Goal: Task Accomplishment & Management: Use online tool/utility

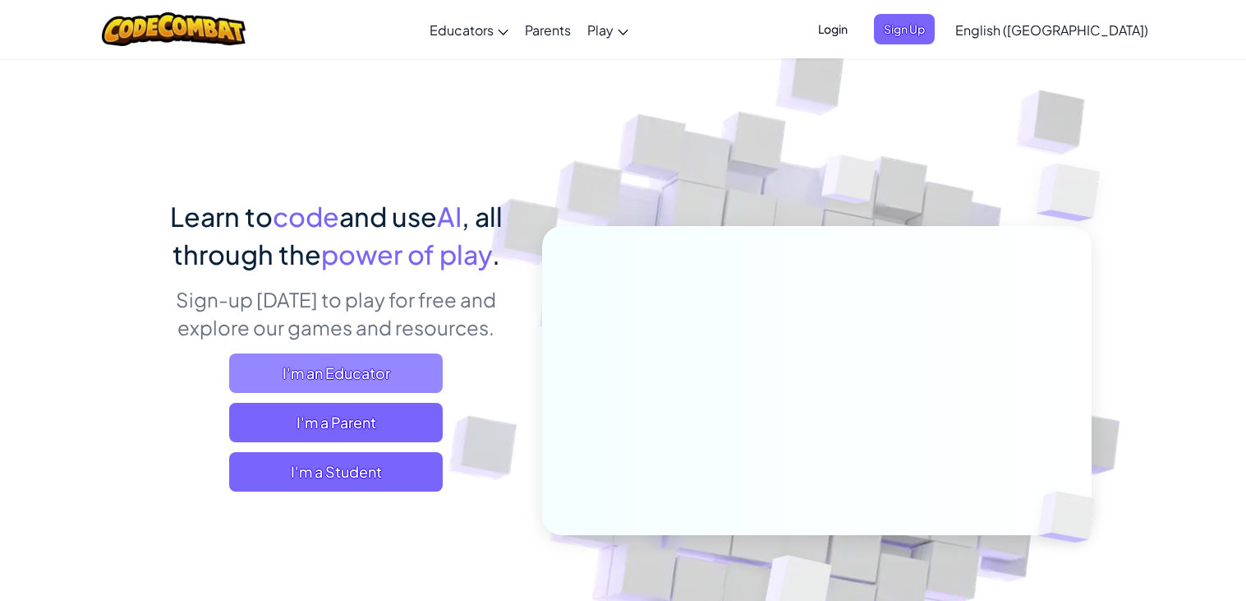
click at [313, 384] on span "I'm an Educator" at bounding box center [336, 372] width 214 height 39
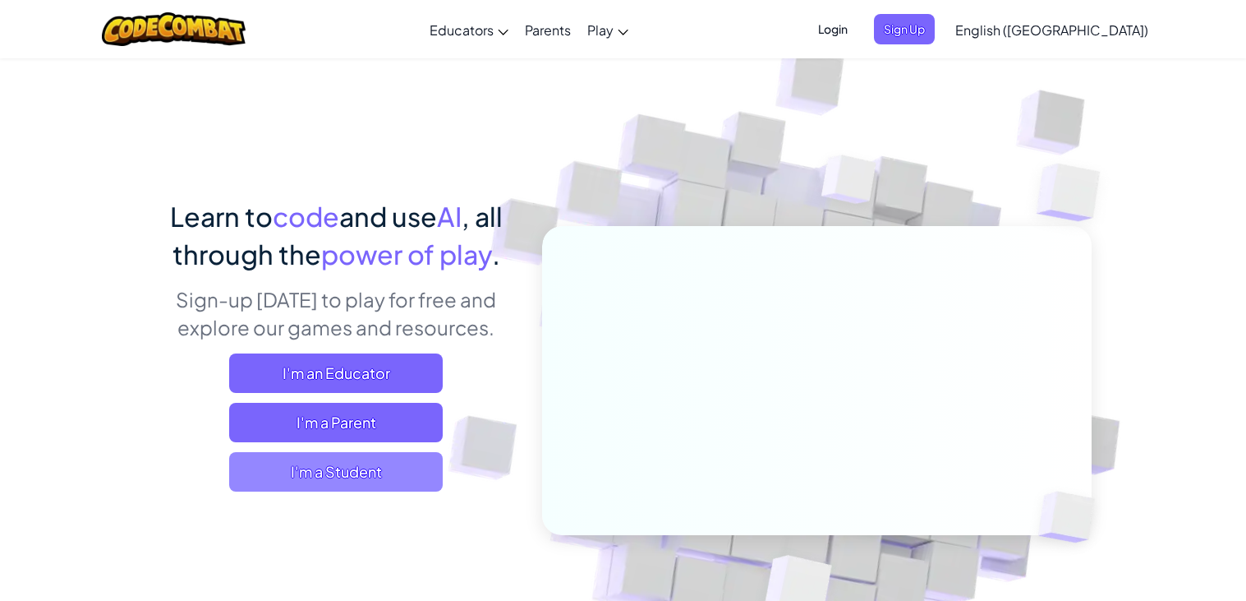
click at [352, 460] on span "I'm a Student" at bounding box center [336, 471] width 214 height 39
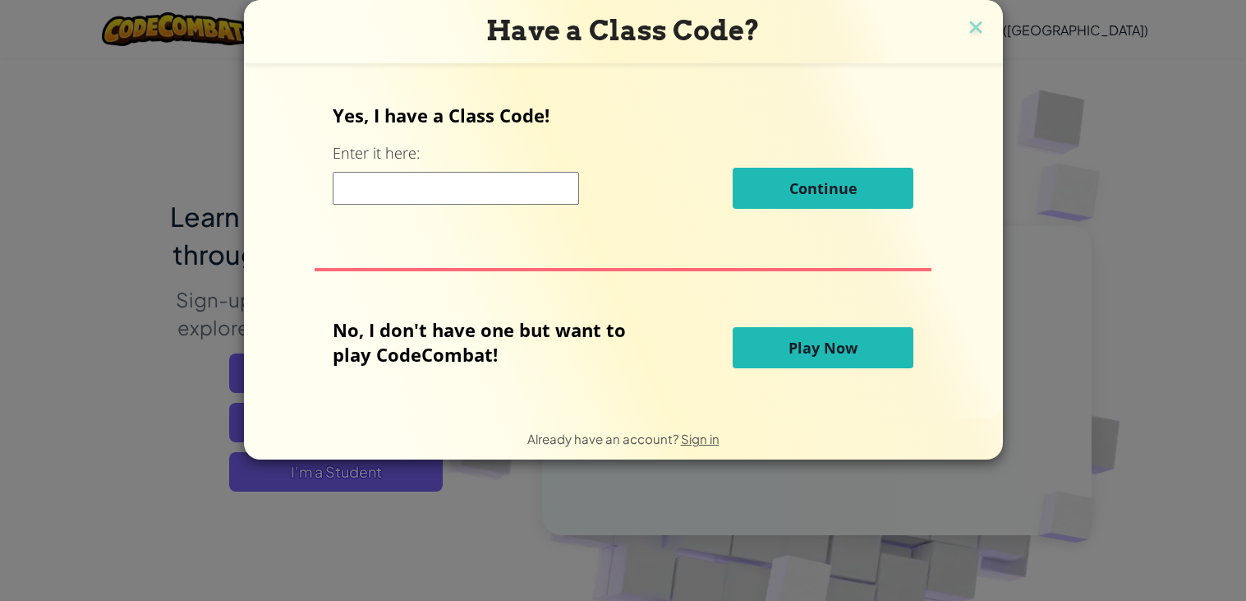
click at [807, 355] on span "Play Now" at bounding box center [823, 348] width 69 height 20
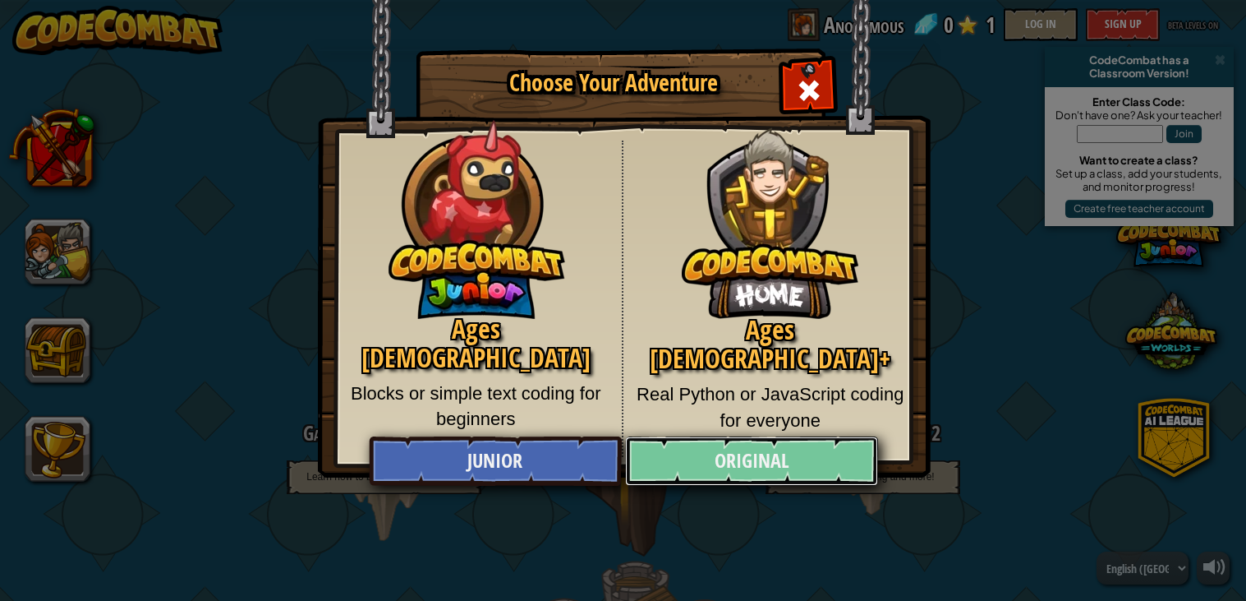
click at [734, 453] on link "Original" at bounding box center [751, 460] width 253 height 49
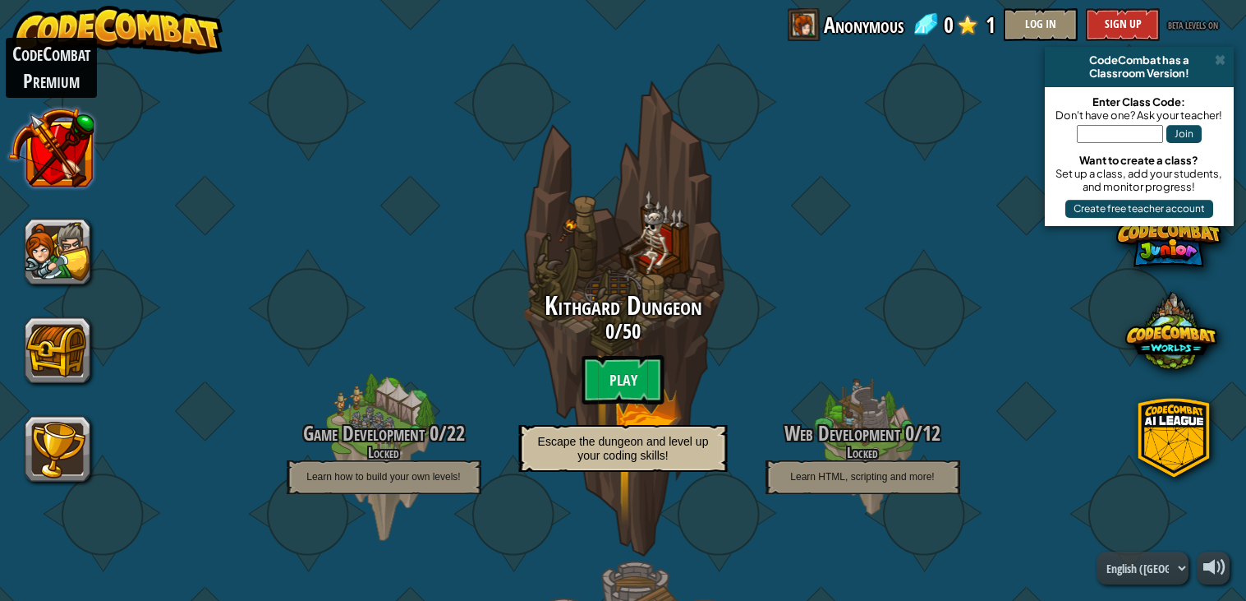
click at [52, 166] on button at bounding box center [51, 147] width 86 height 86
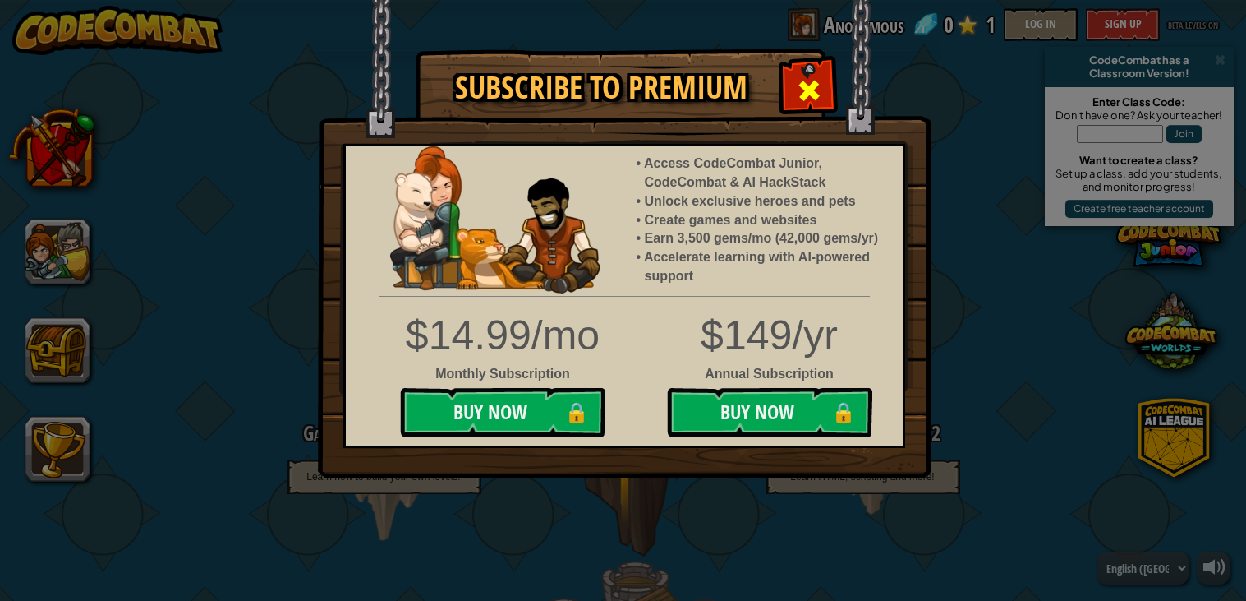
click at [808, 99] on span at bounding box center [809, 90] width 26 height 26
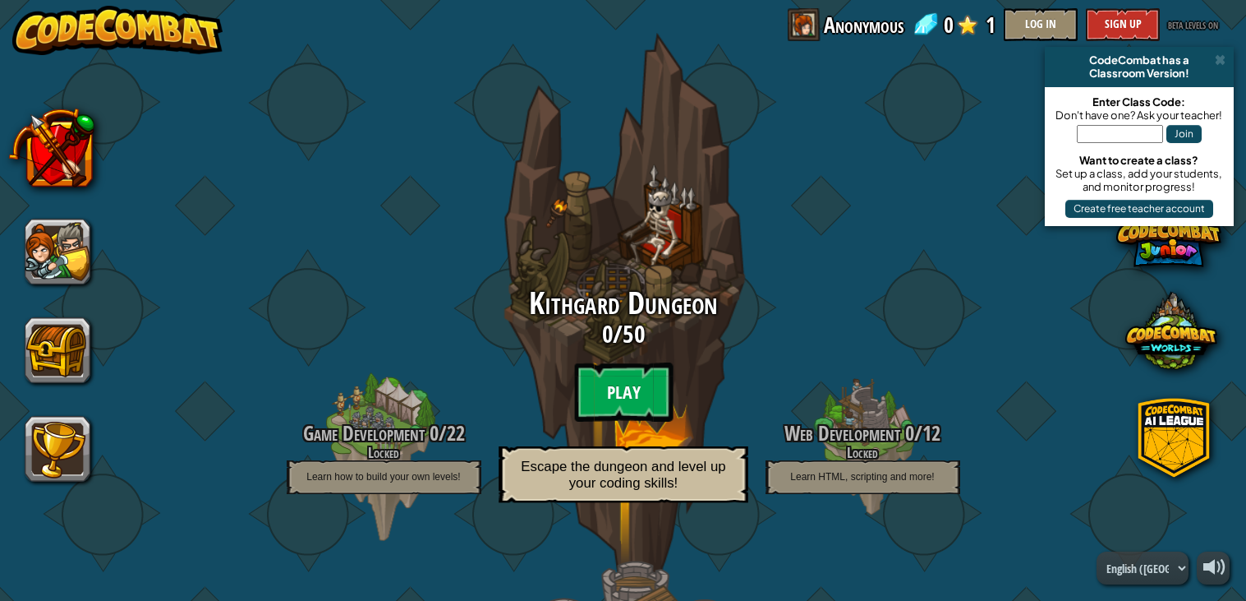
click at [626, 394] on btn "Play" at bounding box center [623, 391] width 99 height 59
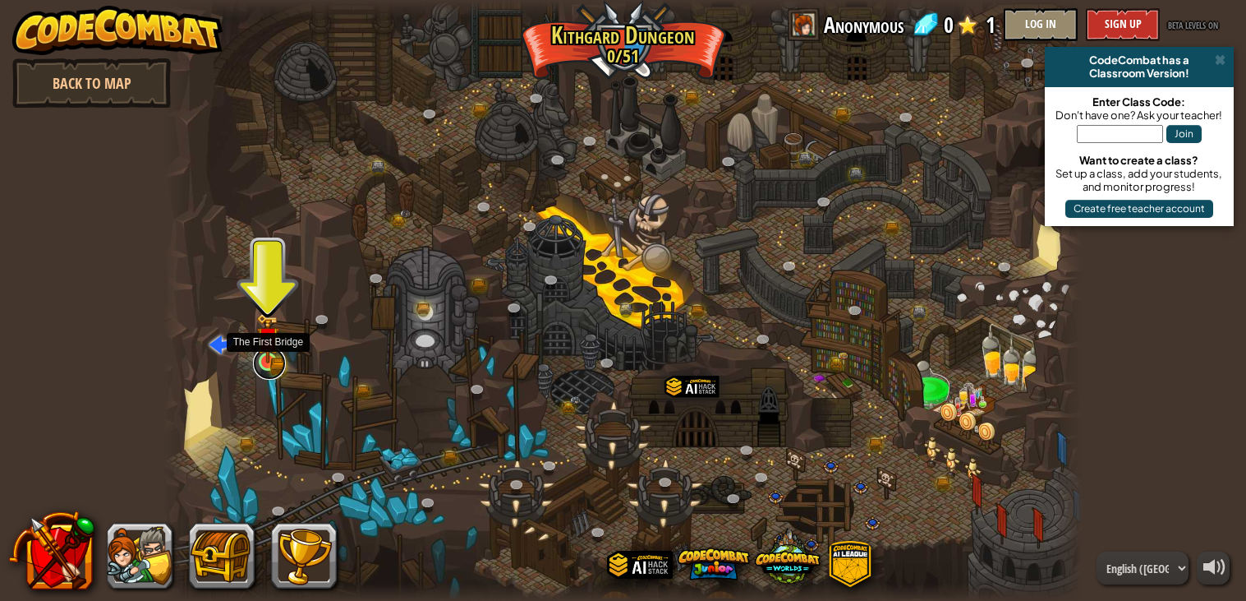
click at [281, 363] on link at bounding box center [269, 363] width 33 height 33
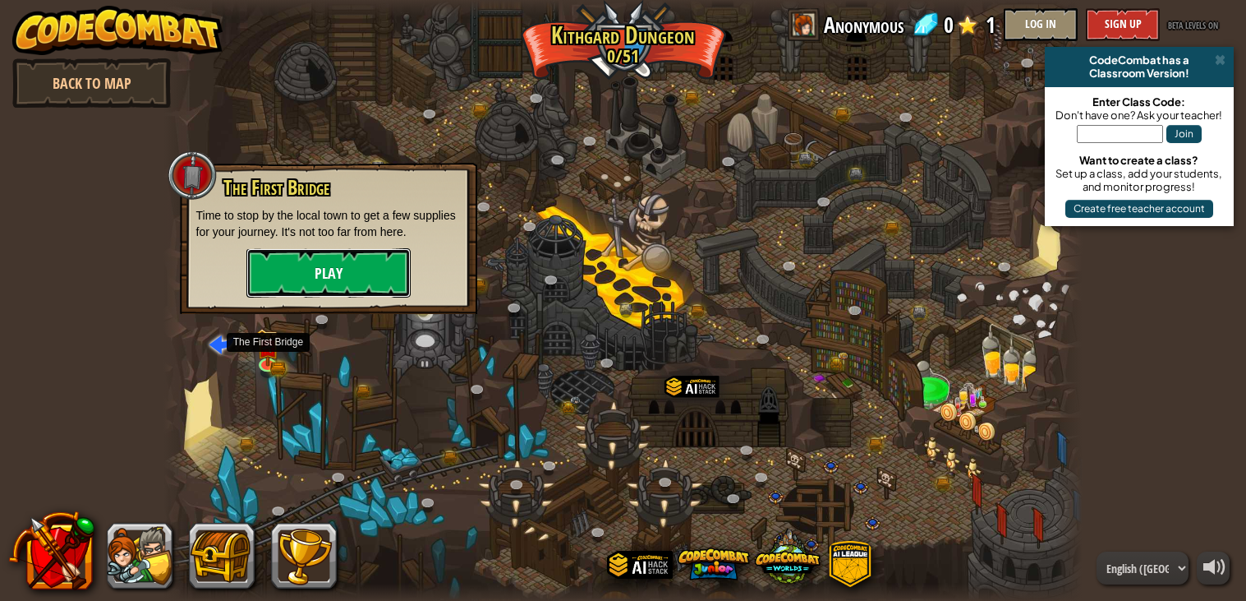
click at [337, 286] on button "Play" at bounding box center [328, 272] width 164 height 49
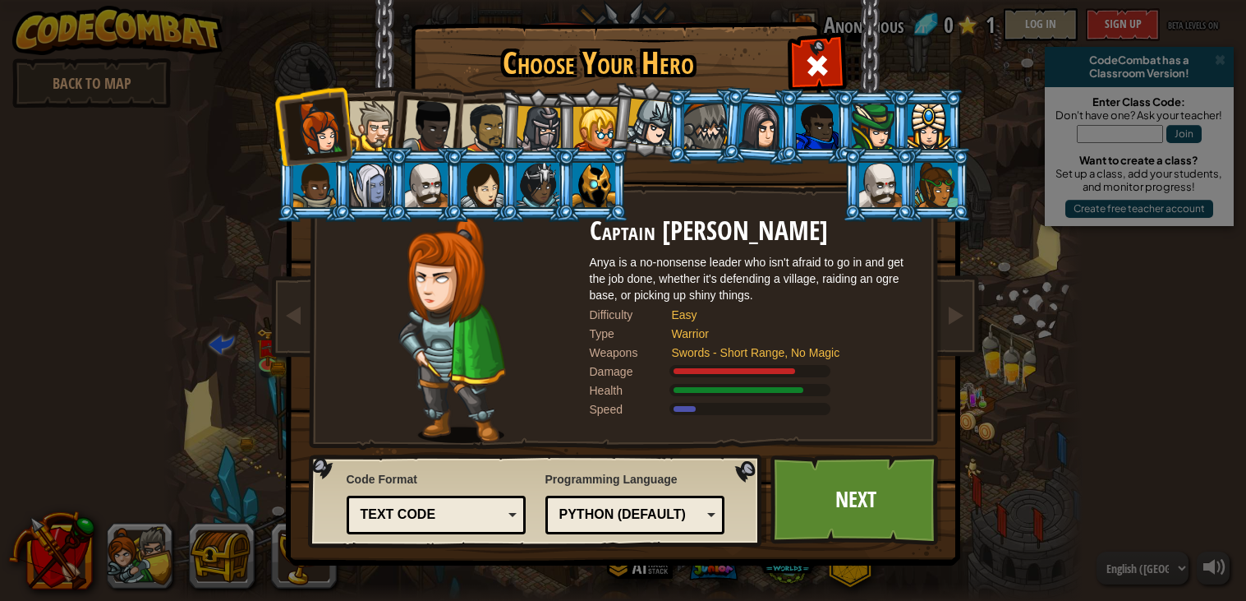
click at [550, 131] on div at bounding box center [539, 129] width 47 height 47
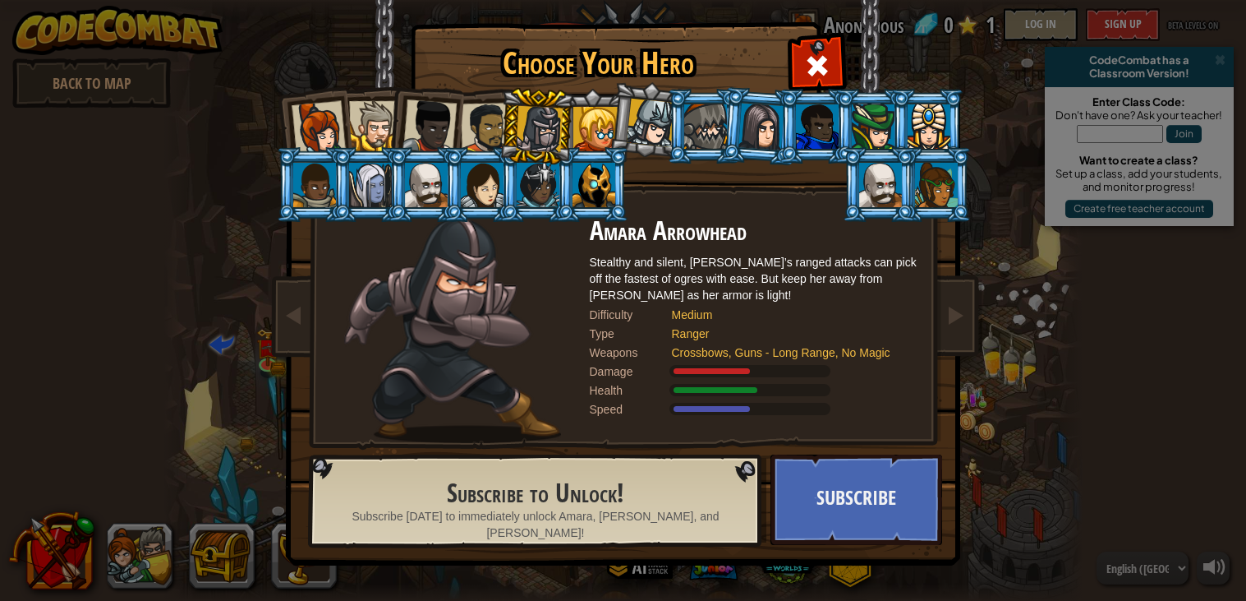
click at [487, 139] on div at bounding box center [485, 128] width 51 height 51
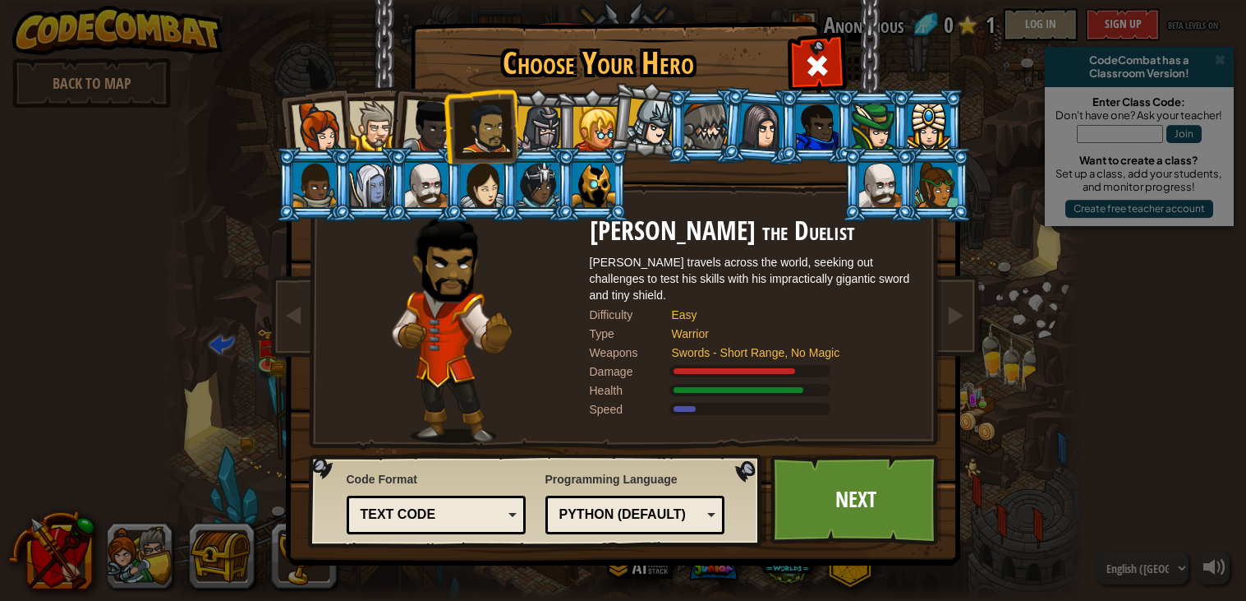
click at [480, 192] on div at bounding box center [482, 185] width 43 height 44
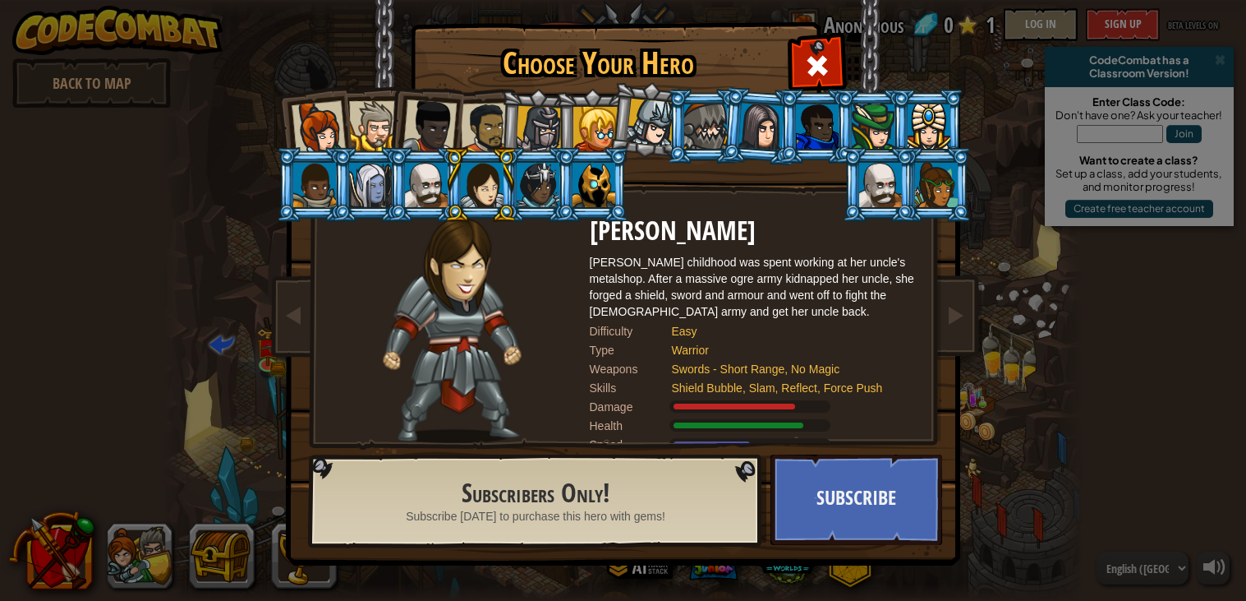
click at [434, 136] on div at bounding box center [430, 126] width 54 height 54
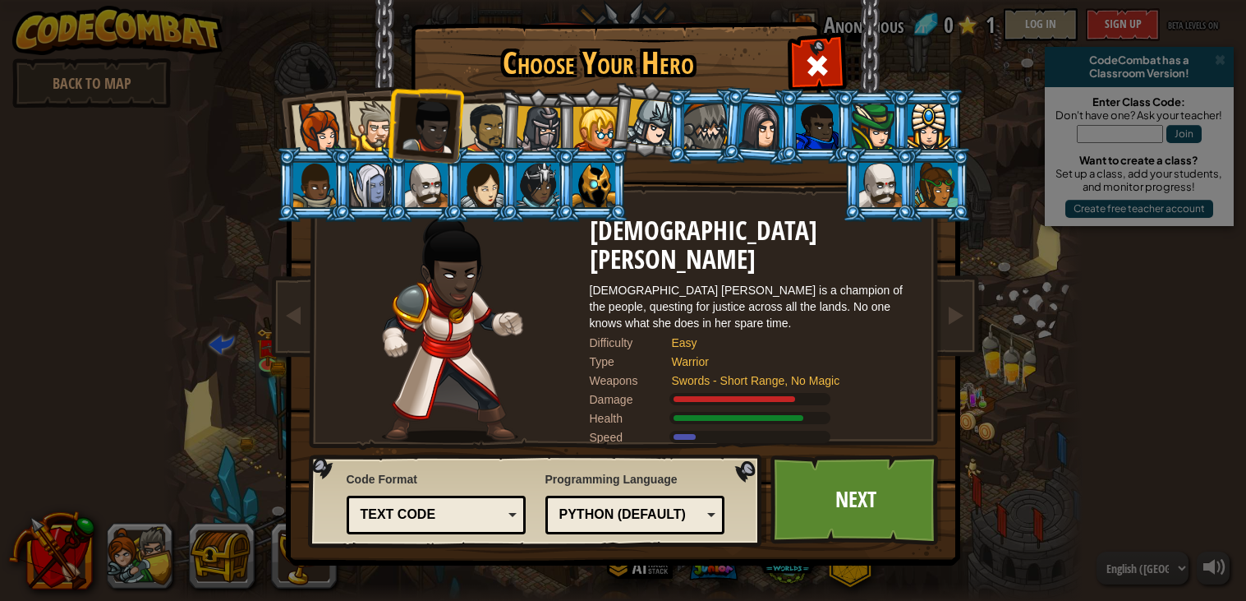
click at [378, 131] on div at bounding box center [374, 126] width 50 height 50
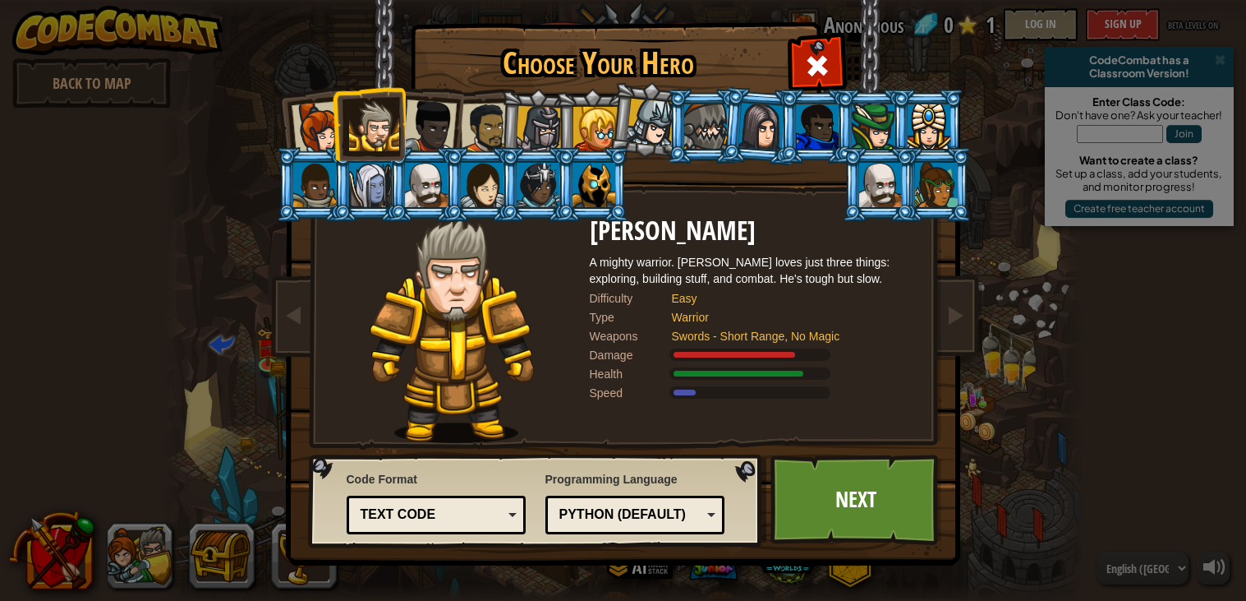
click at [396, 198] on li at bounding box center [425, 184] width 74 height 75
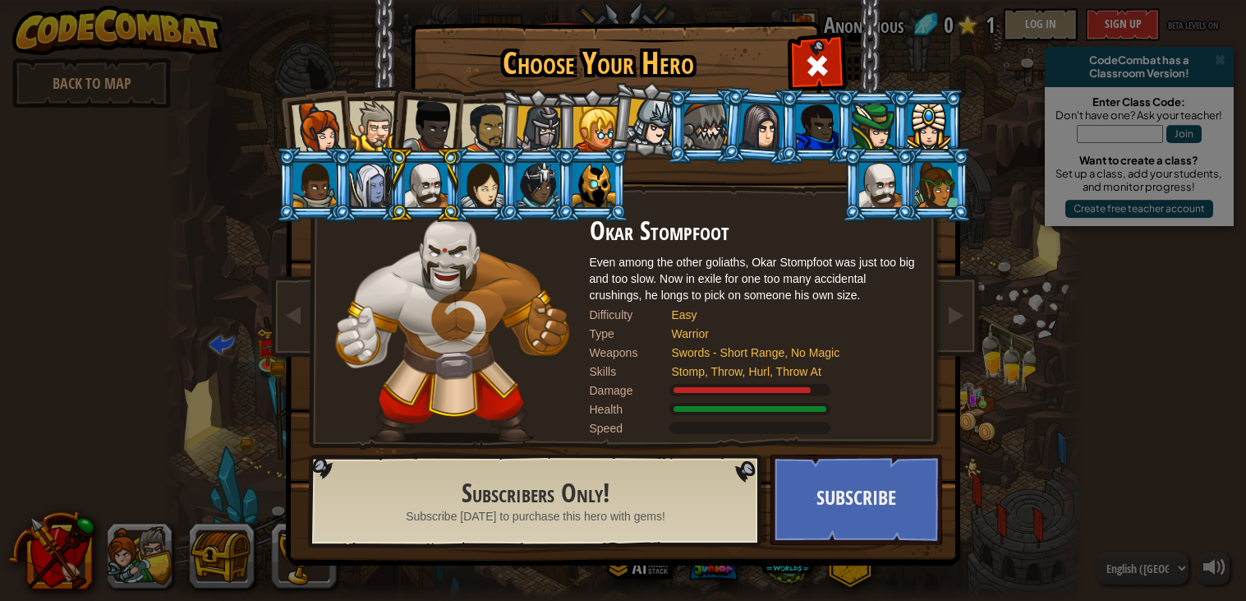
click at [451, 191] on li at bounding box center [425, 184] width 74 height 75
click at [565, 196] on li at bounding box center [592, 184] width 74 height 75
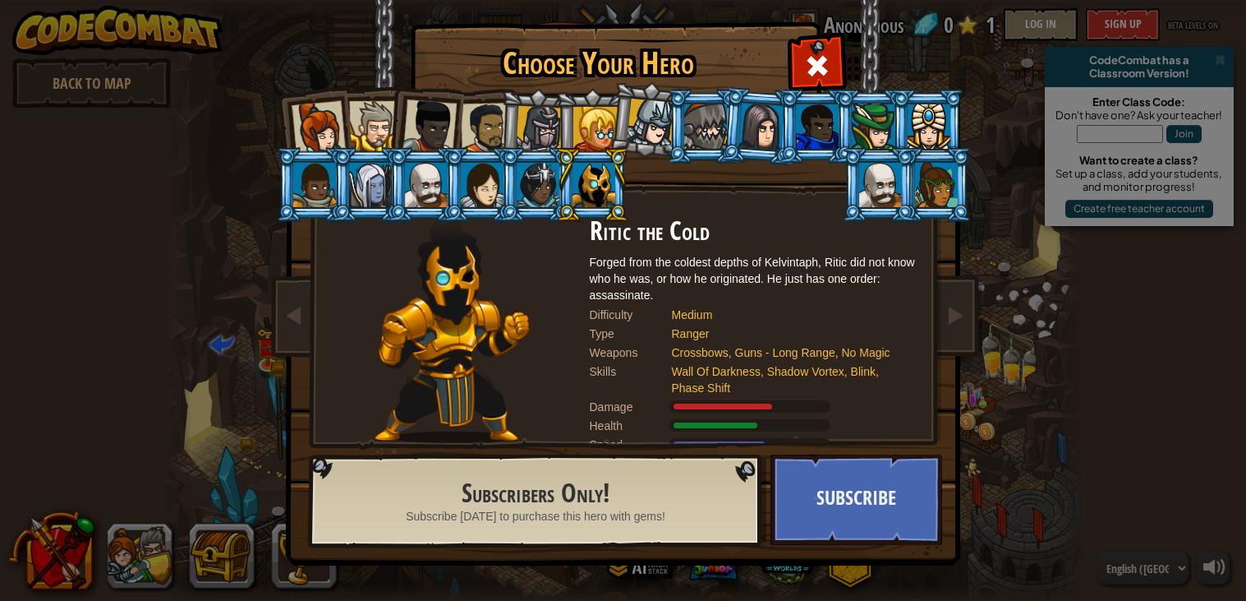
click at [601, 196] on div at bounding box center [594, 185] width 43 height 44
click at [670, 116] on li at bounding box center [704, 126] width 74 height 75
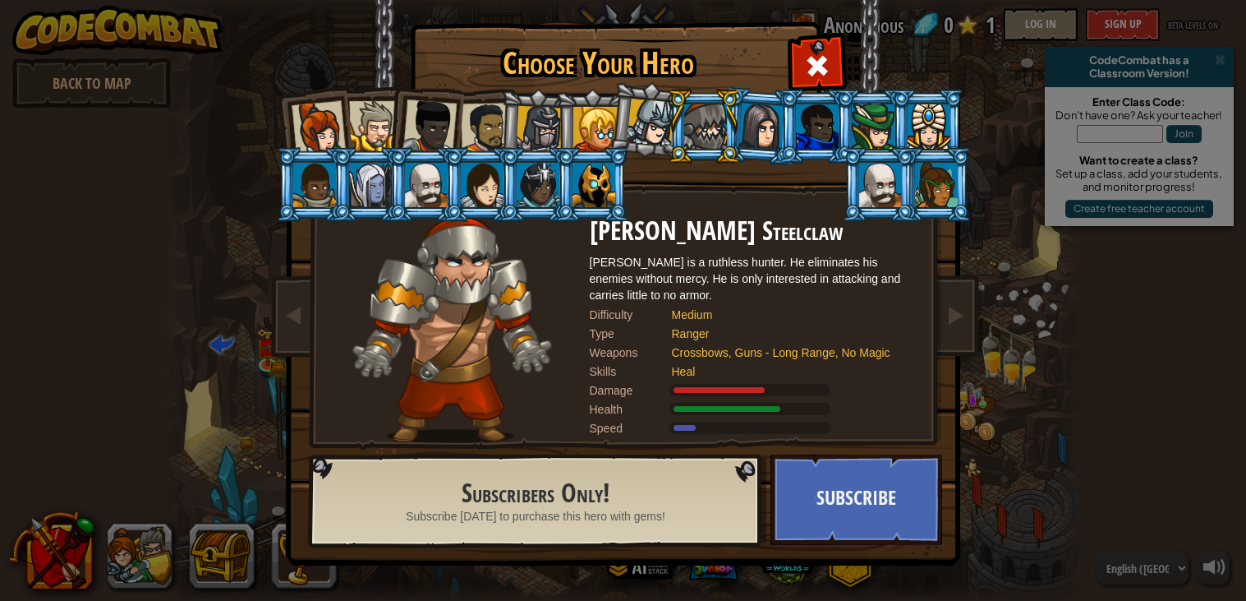
click at [736, 129] on li at bounding box center [704, 126] width 74 height 75
click at [570, 116] on li at bounding box center [592, 126] width 74 height 75
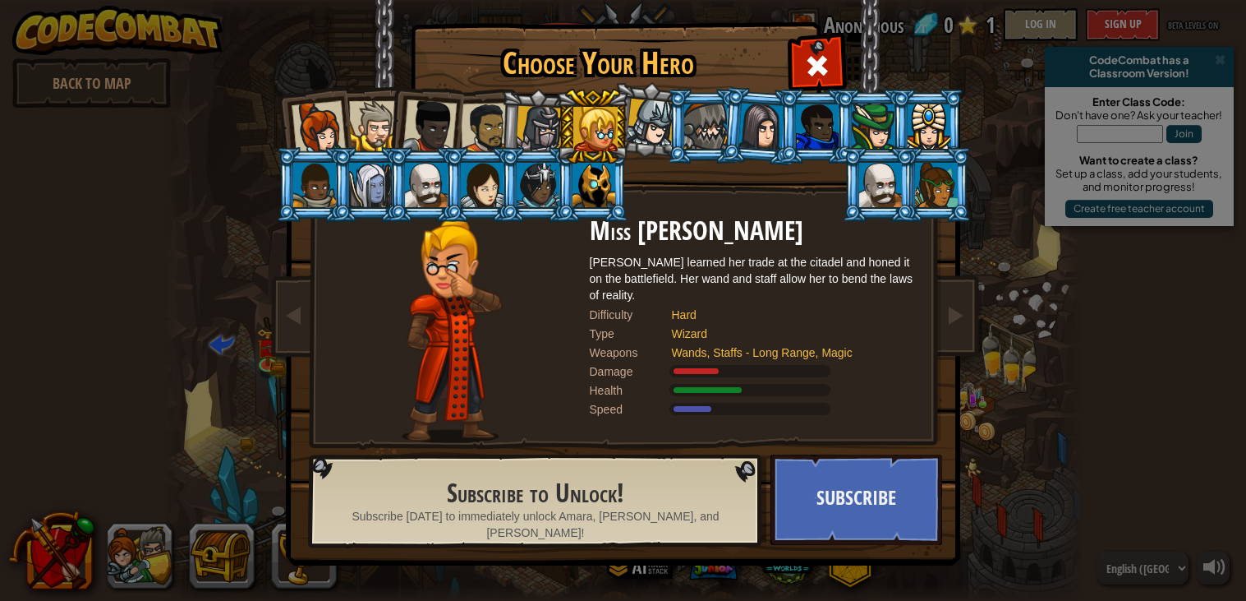
click at [527, 123] on div at bounding box center [539, 129] width 47 height 47
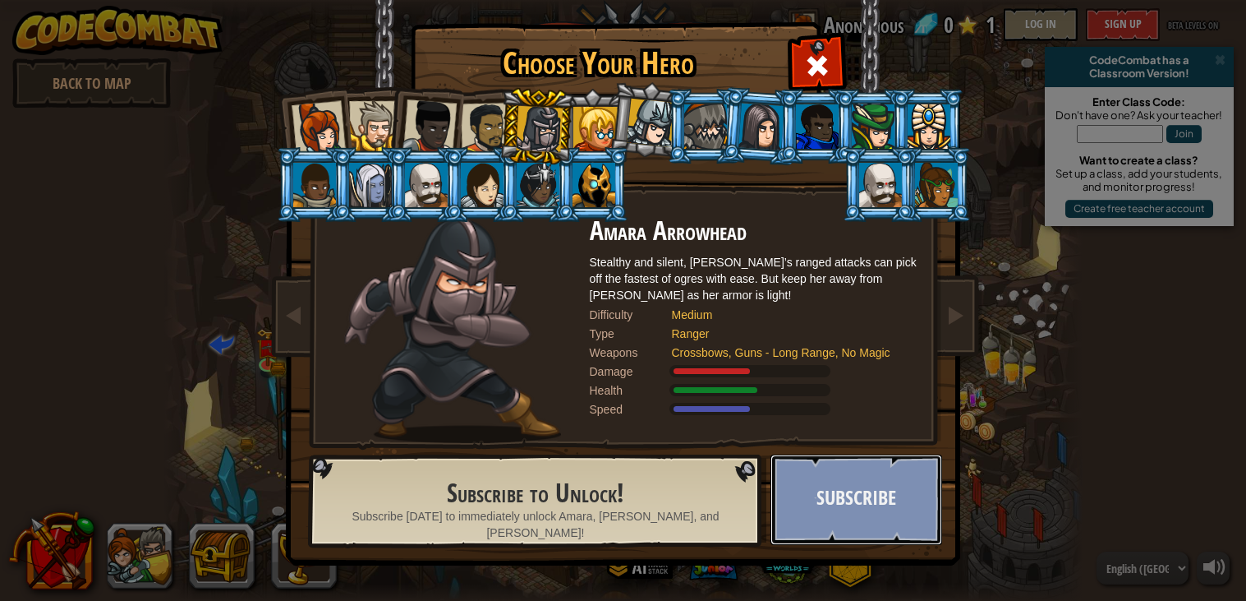
click at [920, 506] on button "Subscribe" at bounding box center [857, 499] width 172 height 90
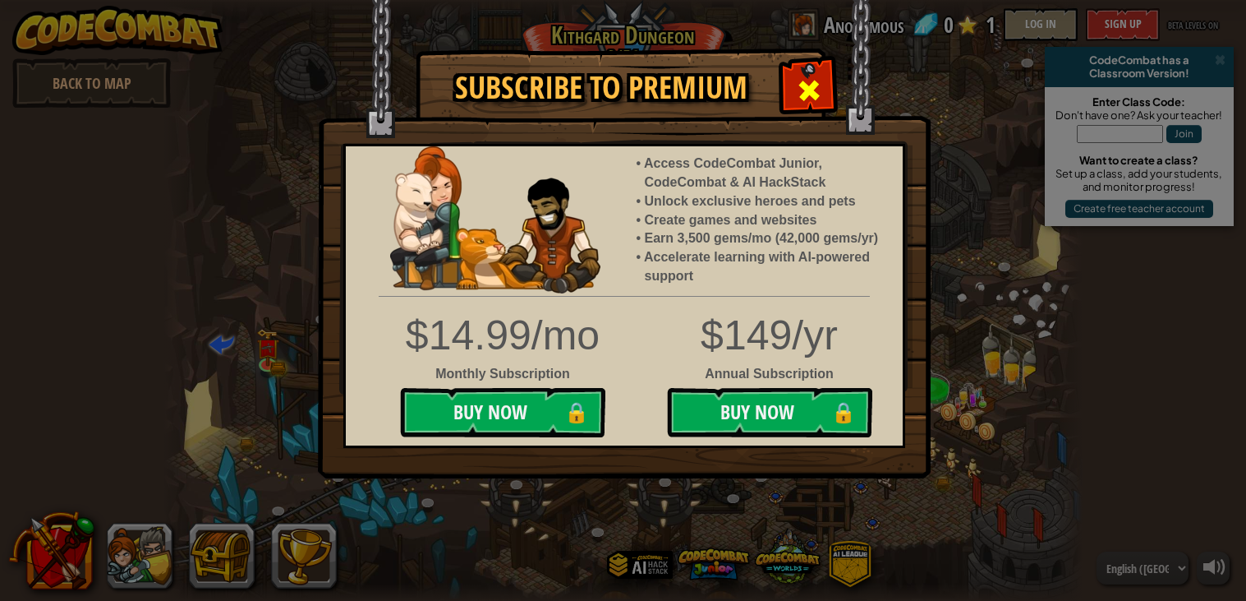
click at [812, 77] on span at bounding box center [809, 90] width 26 height 26
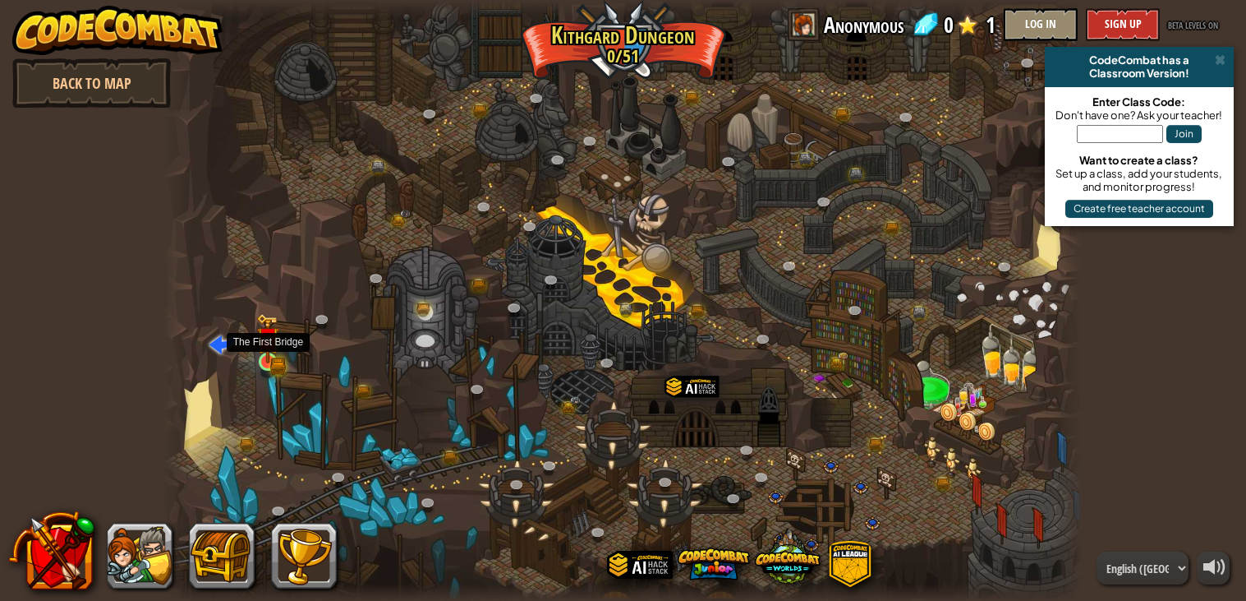
click at [269, 342] on img at bounding box center [267, 338] width 13 height 13
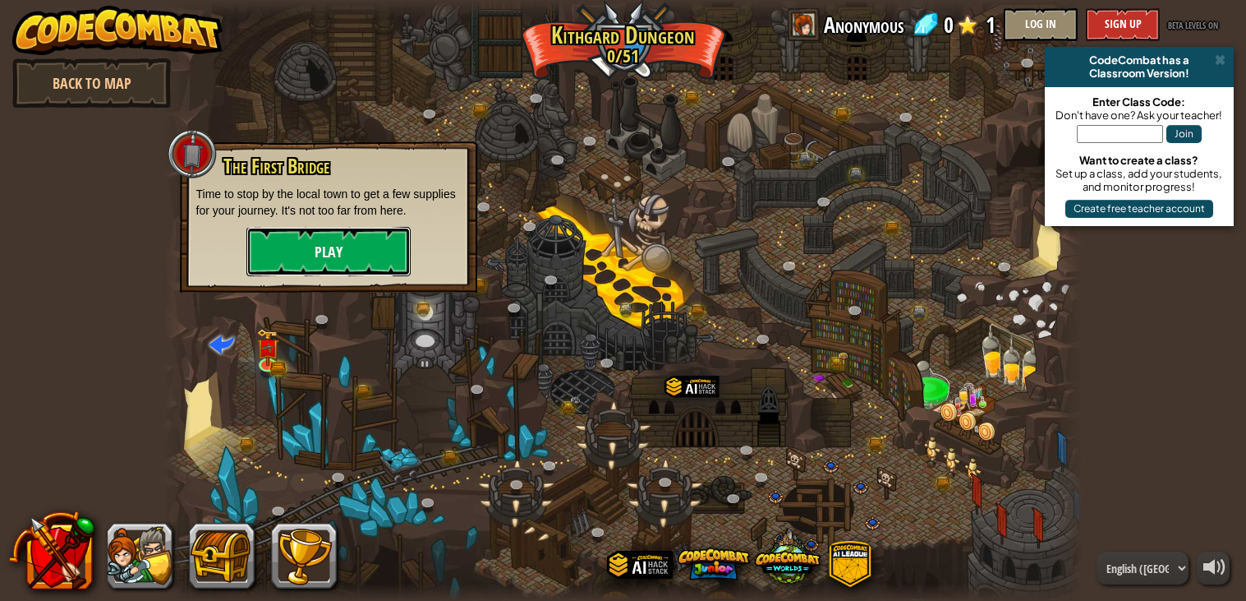
click at [315, 229] on button "Play" at bounding box center [328, 251] width 164 height 49
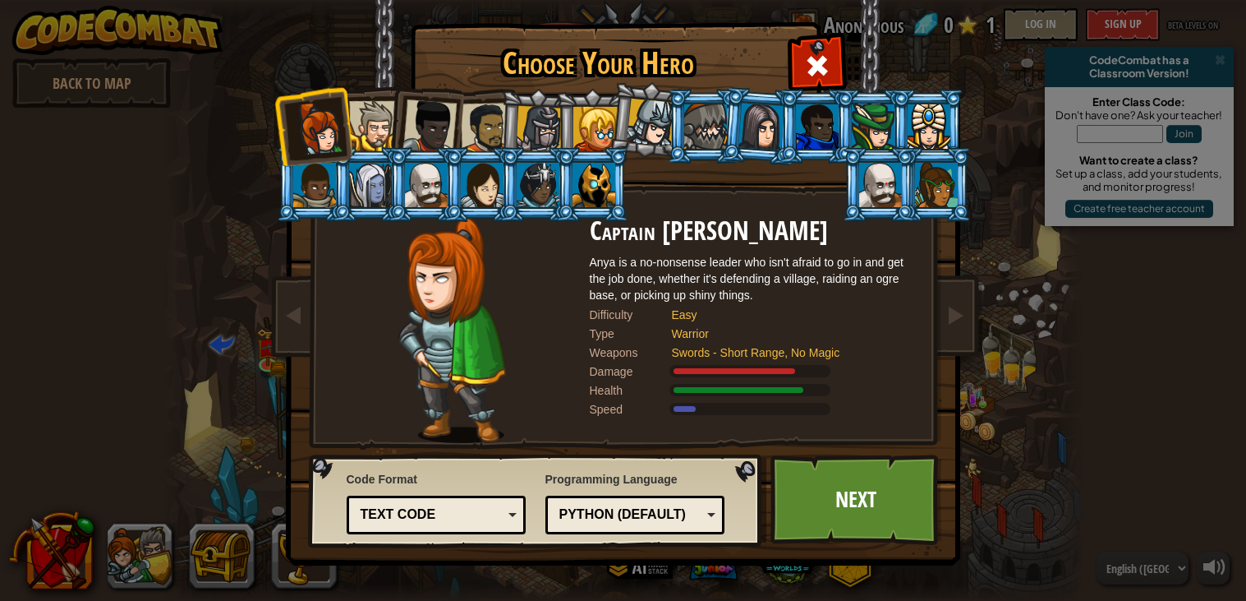
click at [378, 117] on div at bounding box center [374, 126] width 50 height 50
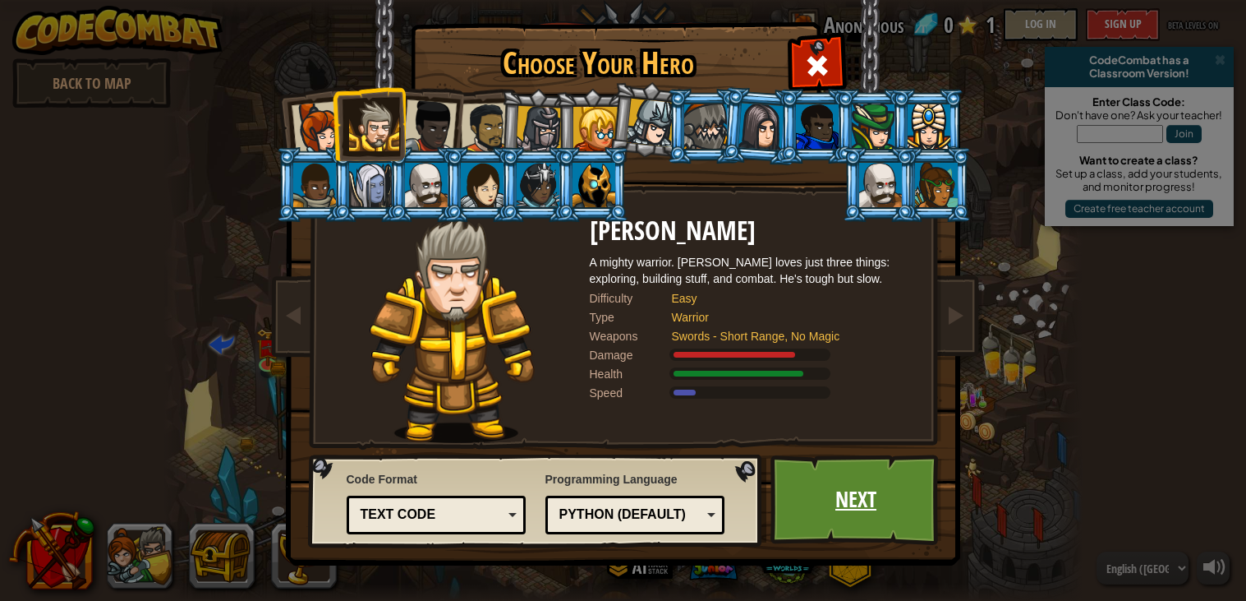
click at [841, 505] on link "Next" at bounding box center [857, 499] width 172 height 90
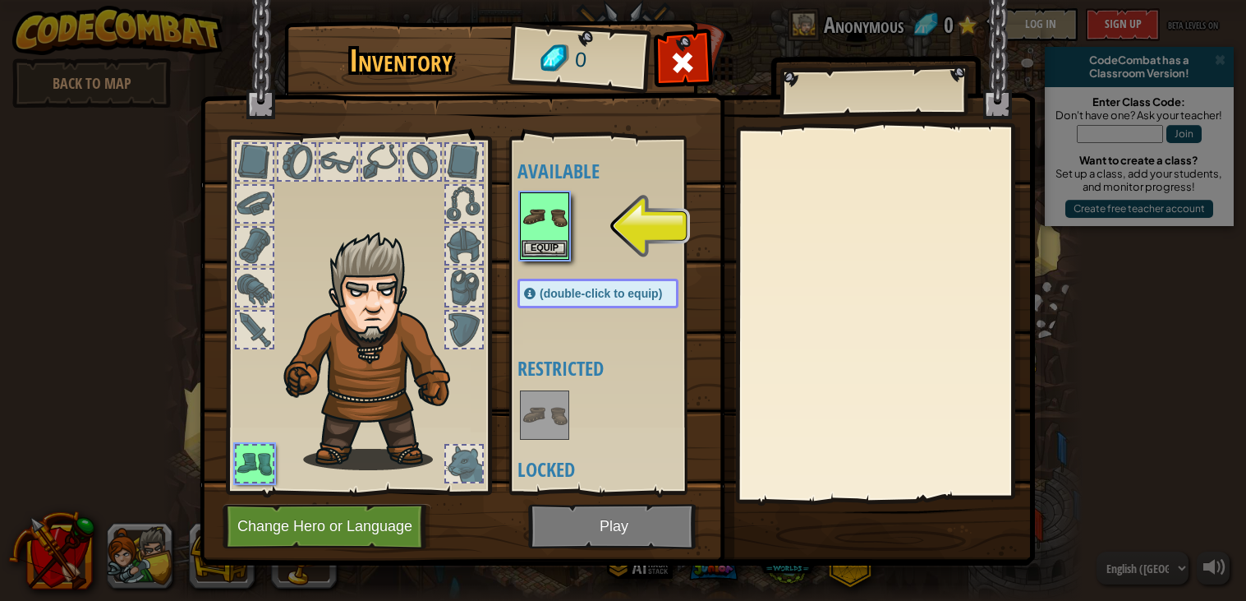
click at [533, 206] on img at bounding box center [545, 217] width 46 height 46
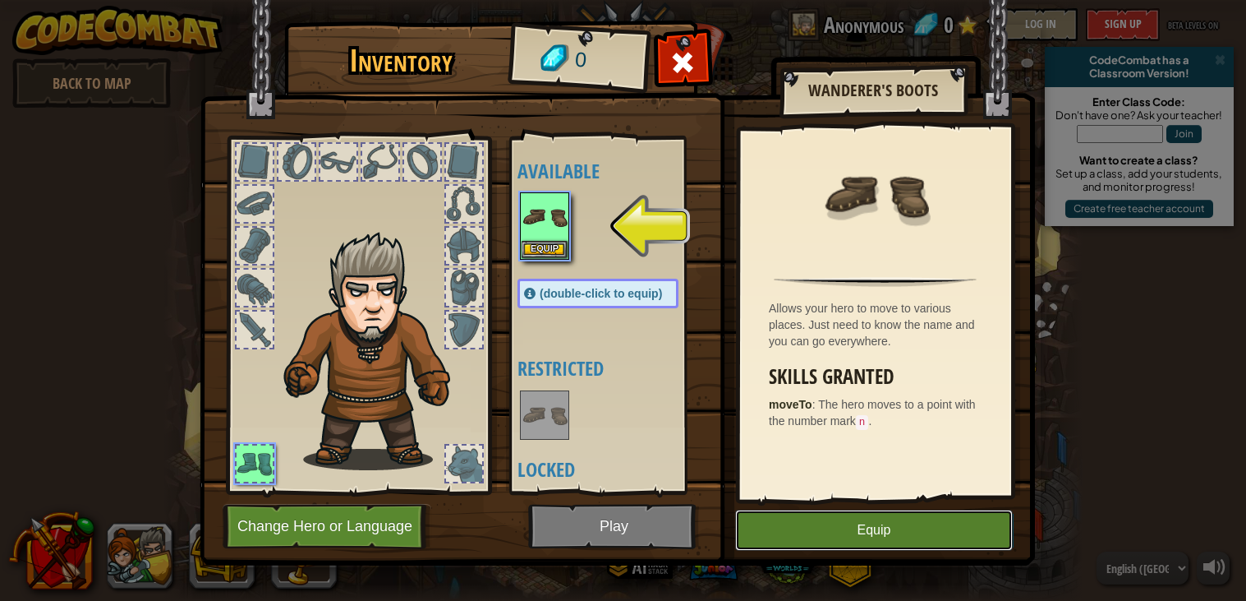
click at [877, 518] on button "Equip" at bounding box center [874, 529] width 278 height 41
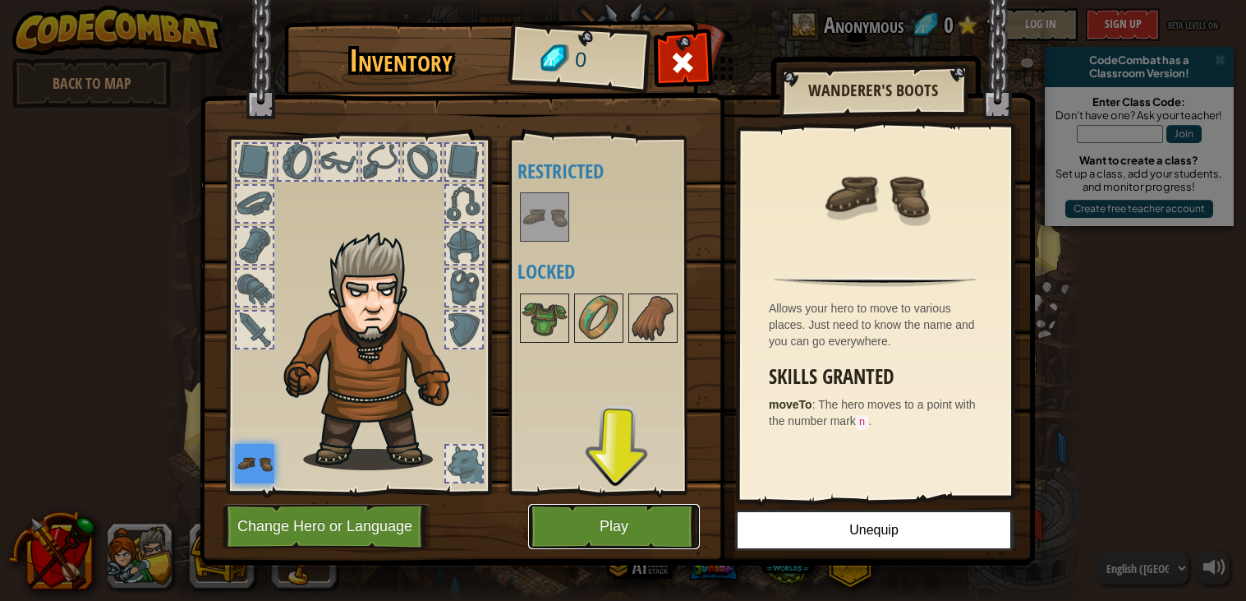
click at [607, 528] on button "Play" at bounding box center [614, 526] width 172 height 45
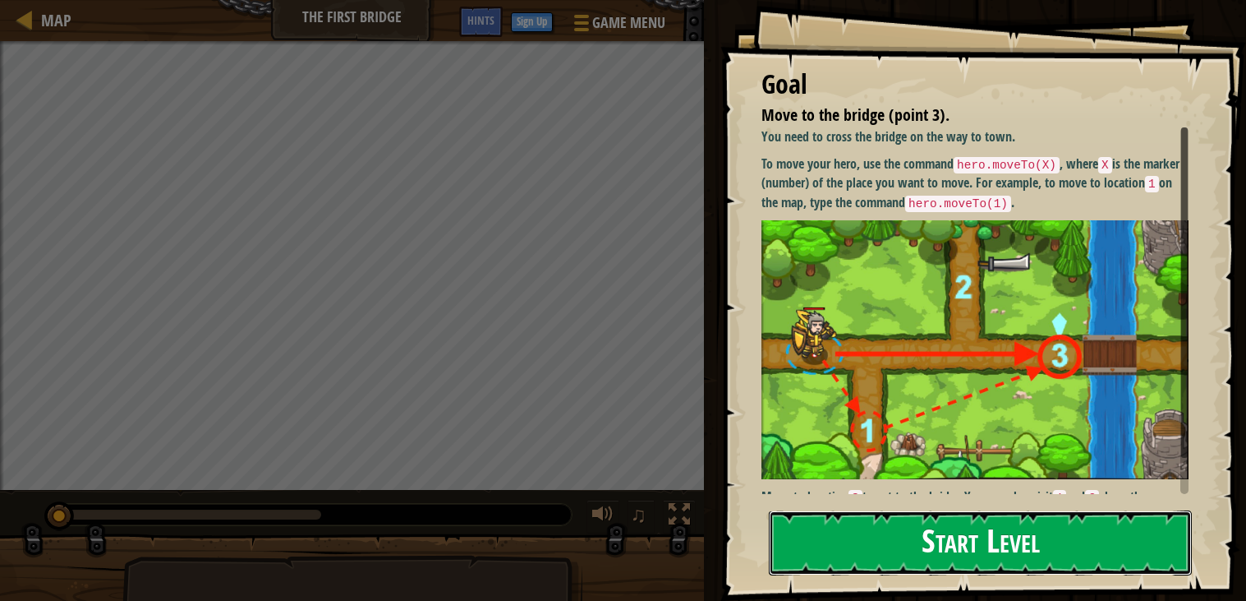
click at [907, 548] on button "Start Level" at bounding box center [980, 542] width 423 height 65
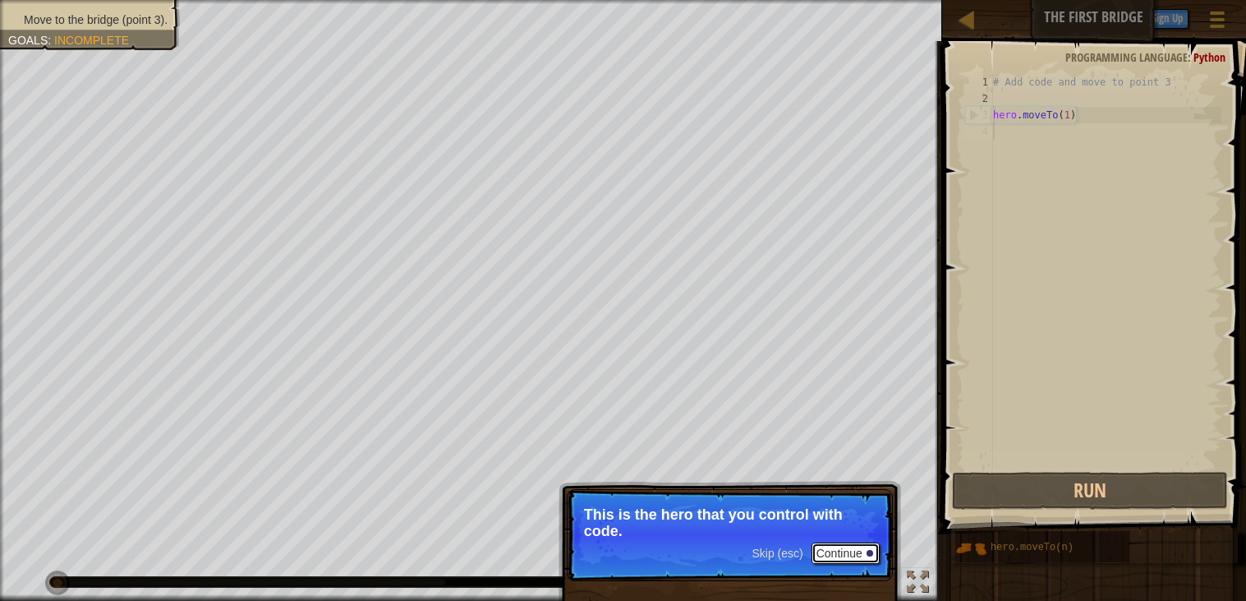
click at [840, 562] on button "Continue" at bounding box center [846, 552] width 68 height 21
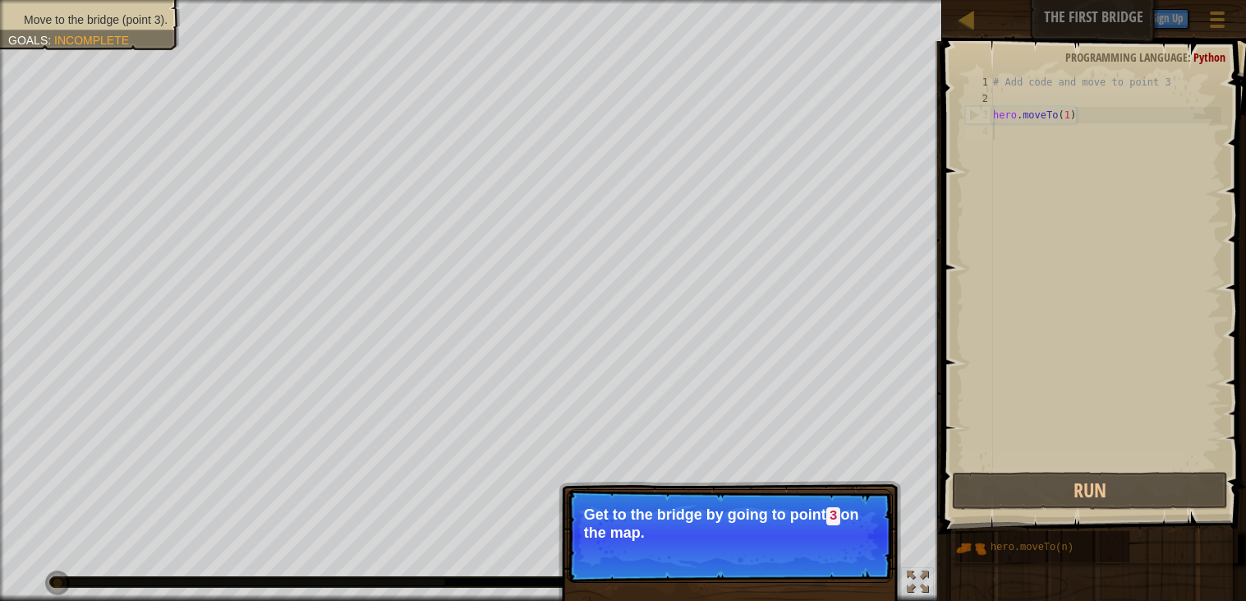
click at [851, 568] on p "Skip (esc) Continue Get to the bridge by going to point 3 on the map." at bounding box center [730, 536] width 326 height 94
click at [836, 504] on p "Skip (esc) Continue Get to the bridge by going to point 3 on the map." at bounding box center [730, 536] width 326 height 94
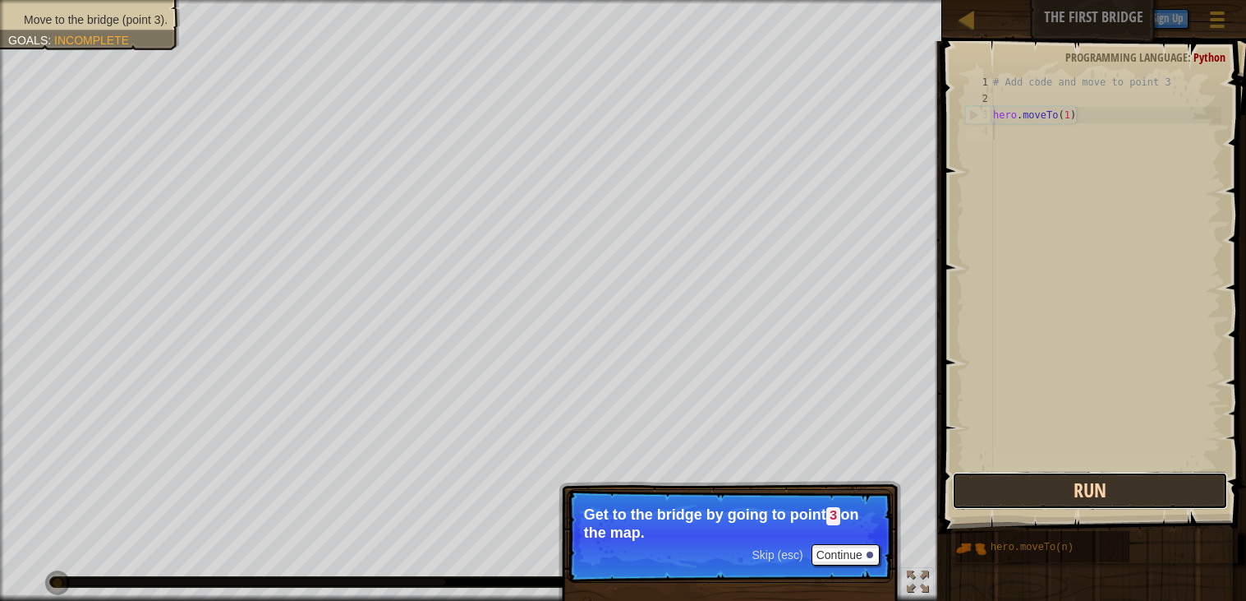
click at [1084, 493] on button "Run" at bounding box center [1090, 491] width 276 height 38
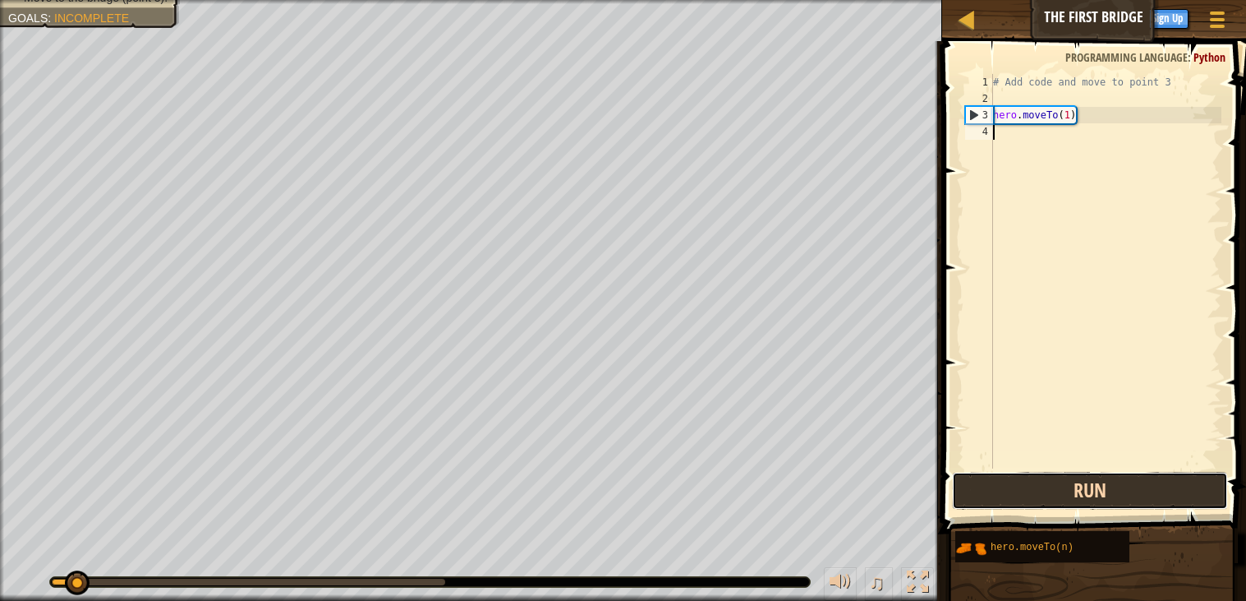
click at [1113, 476] on button "Run" at bounding box center [1090, 491] width 276 height 38
click at [1033, 499] on button "Run" at bounding box center [1090, 491] width 276 height 38
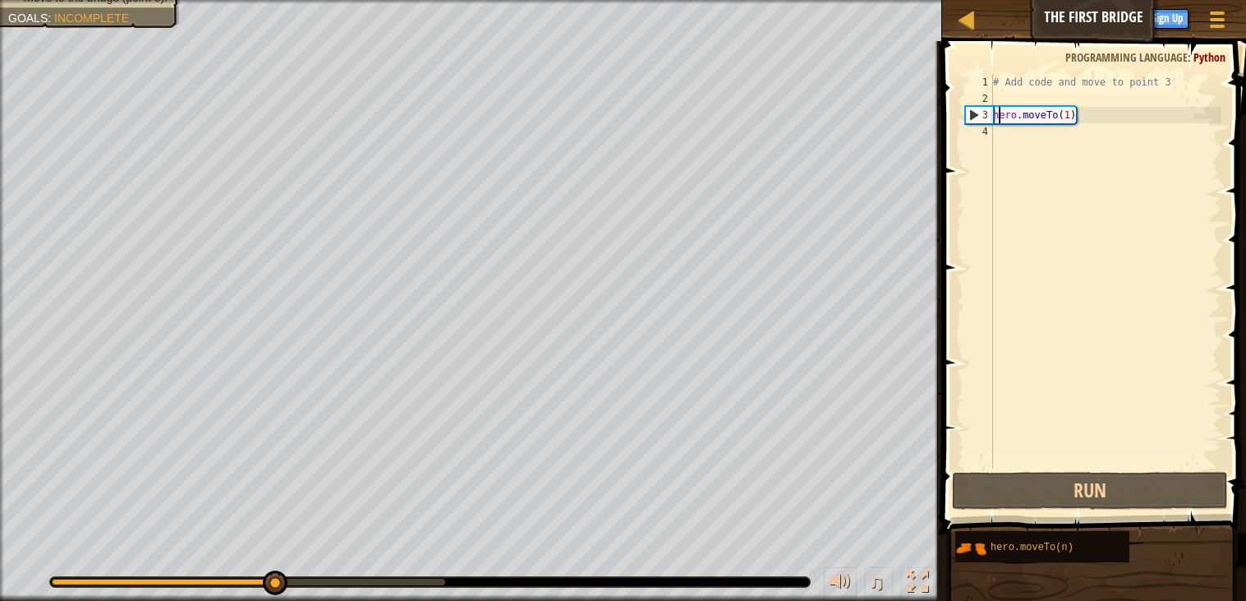
click at [1001, 117] on div "# Add code and move to point 3 hero . moveTo ( 1 )" at bounding box center [1106, 287] width 232 height 427
click at [1072, 116] on div "# Add code and move to point 3 hero . moveTo ( 1 )" at bounding box center [1106, 287] width 232 height 427
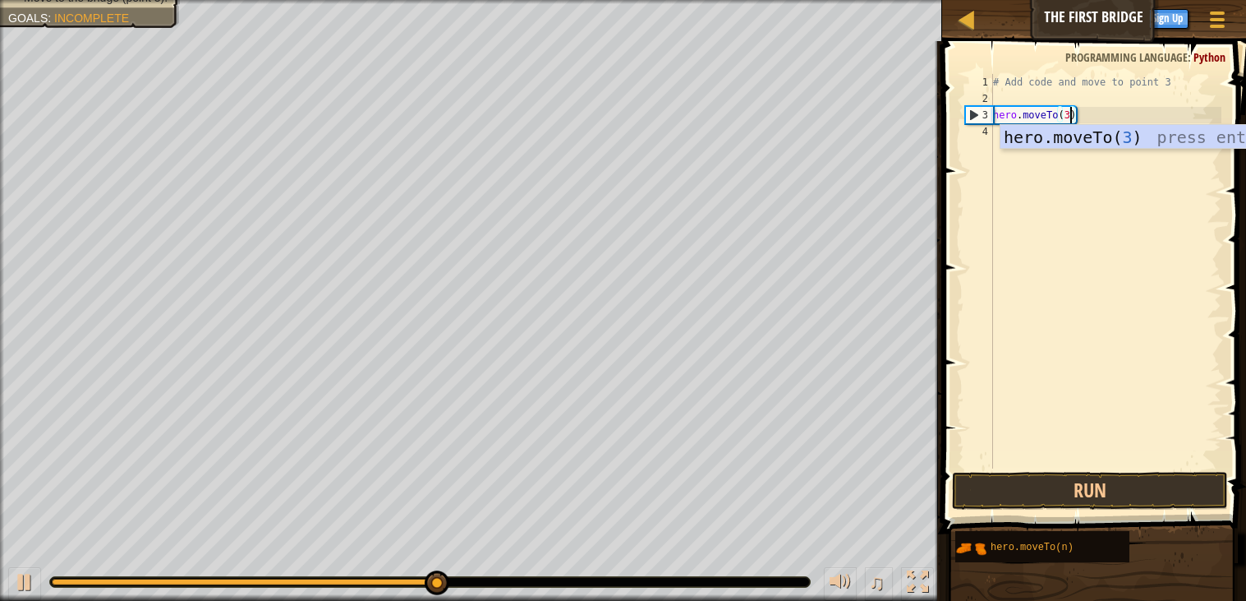
scroll to position [7, 5]
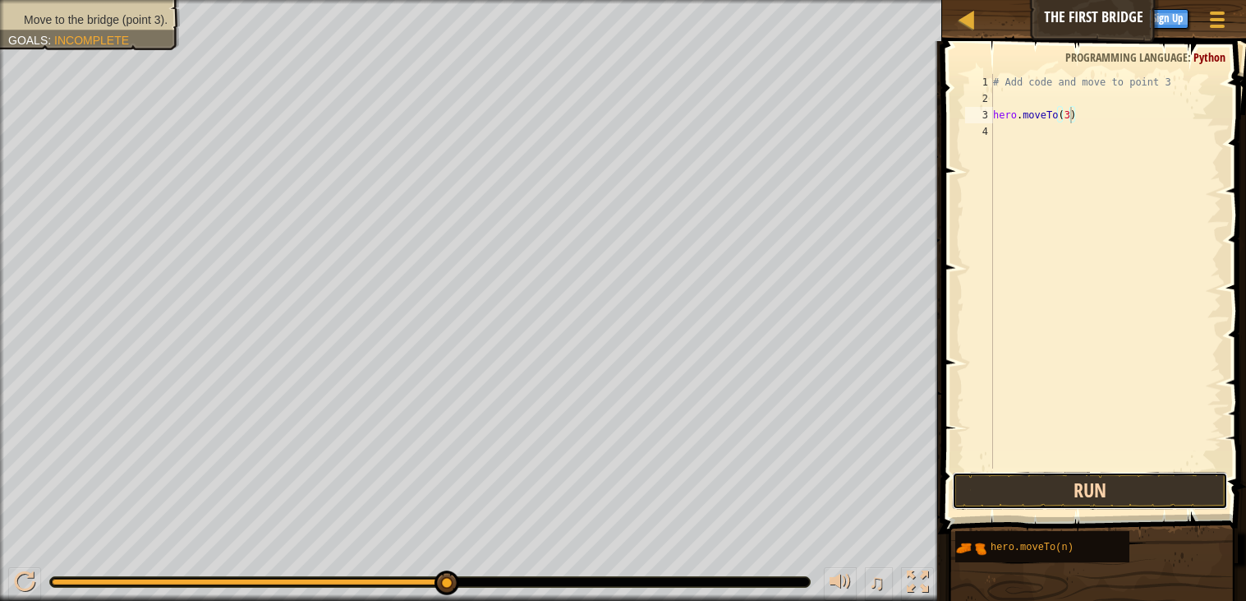
click at [1102, 479] on button "Run" at bounding box center [1090, 491] width 276 height 38
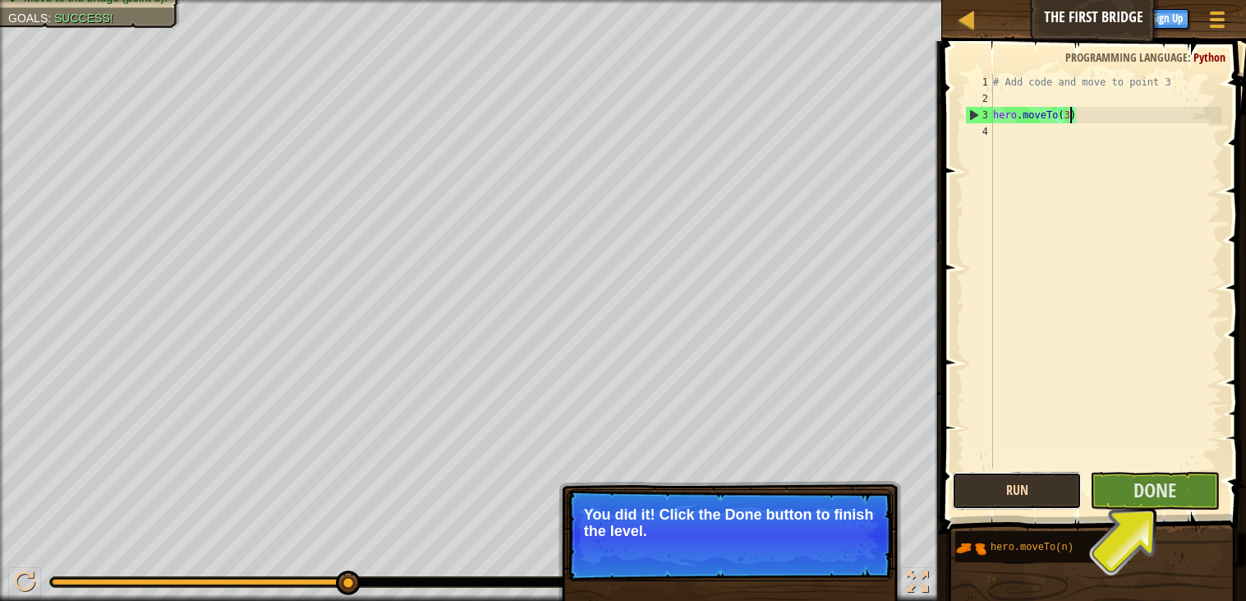
click at [1033, 498] on button "Run" at bounding box center [1017, 491] width 130 height 38
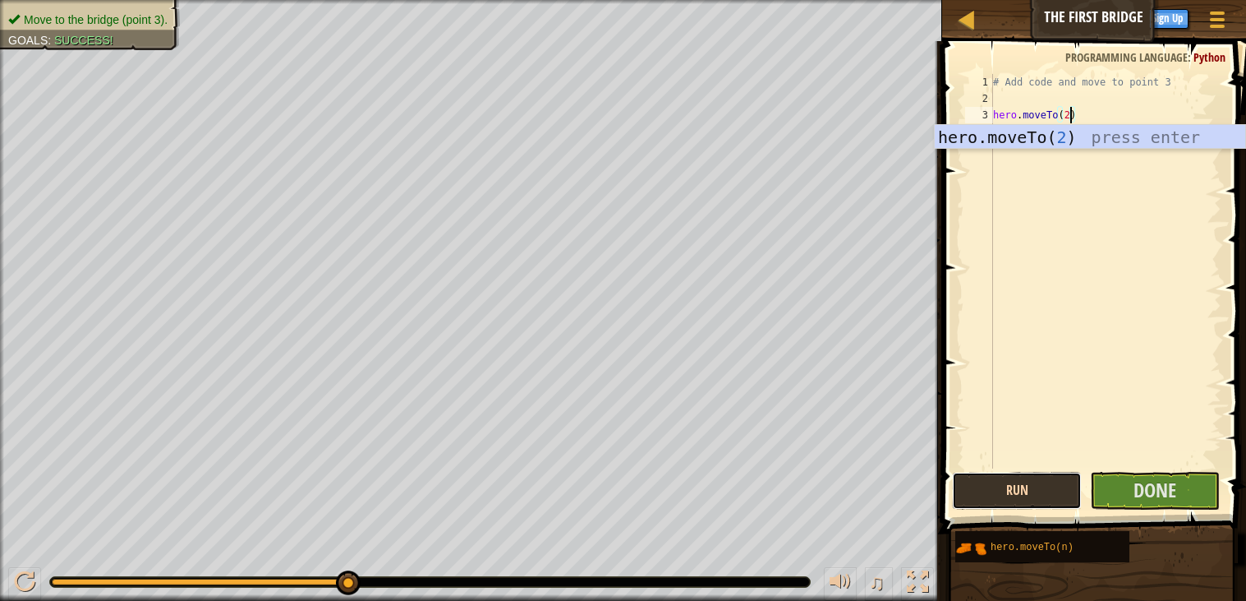
click at [1032, 493] on button "Run" at bounding box center [1017, 491] width 130 height 38
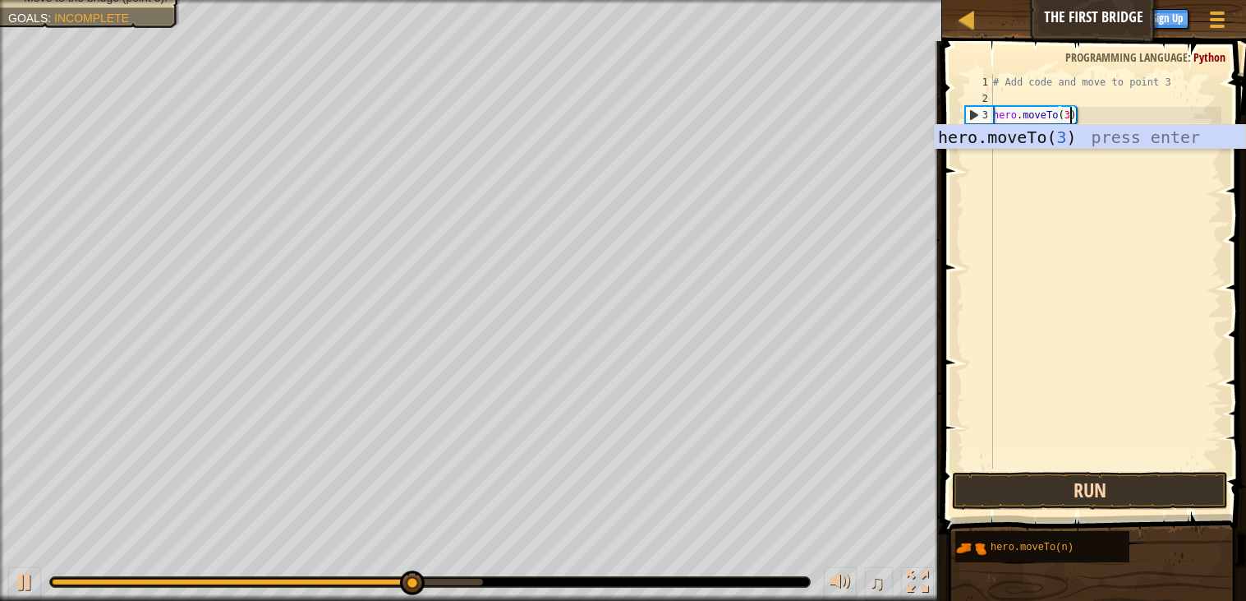
type textarea "hero.moveTo(3)"
click at [1076, 490] on button "Run" at bounding box center [1090, 491] width 276 height 38
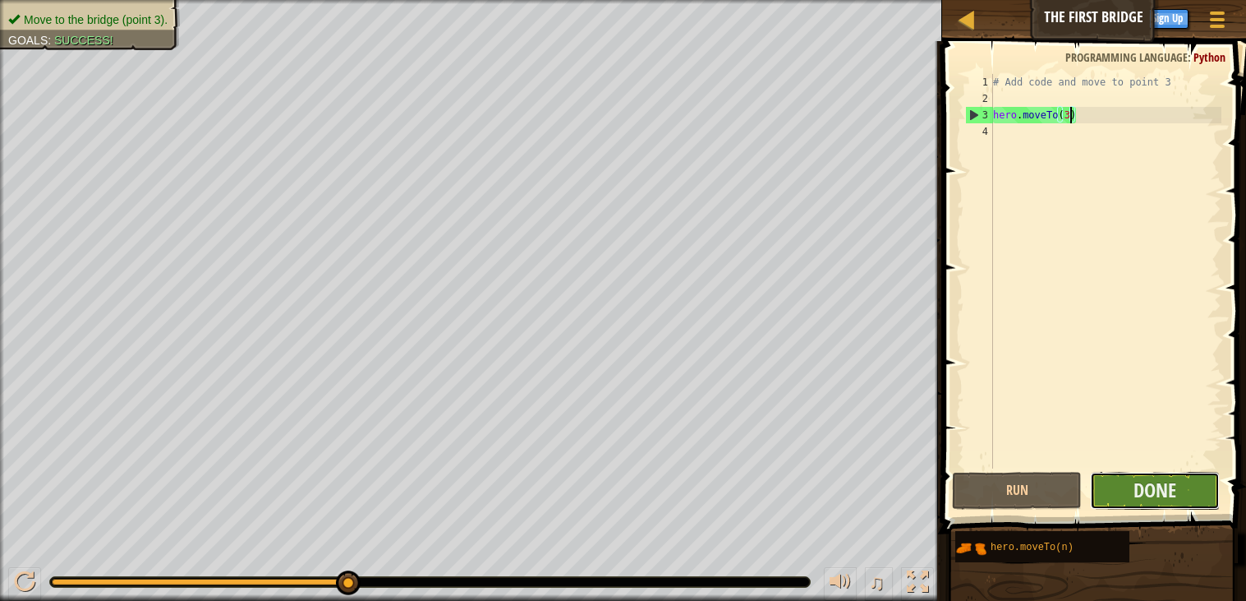
click at [1205, 487] on button "Done" at bounding box center [1155, 491] width 130 height 38
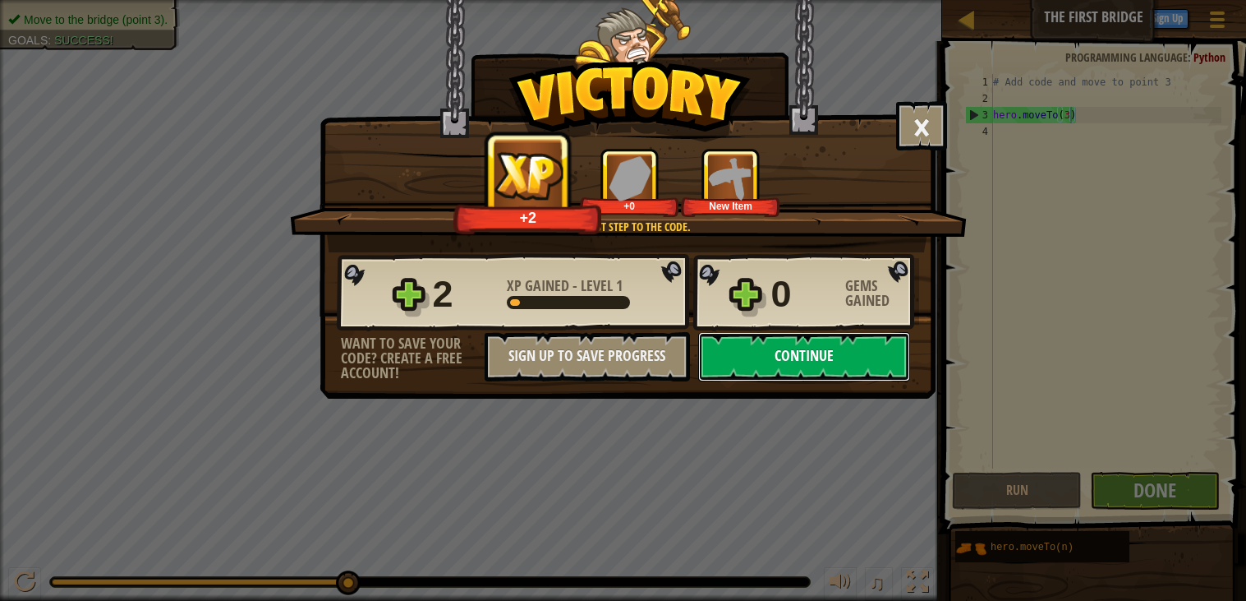
click at [804, 381] on button "Continue" at bounding box center [804, 356] width 212 height 49
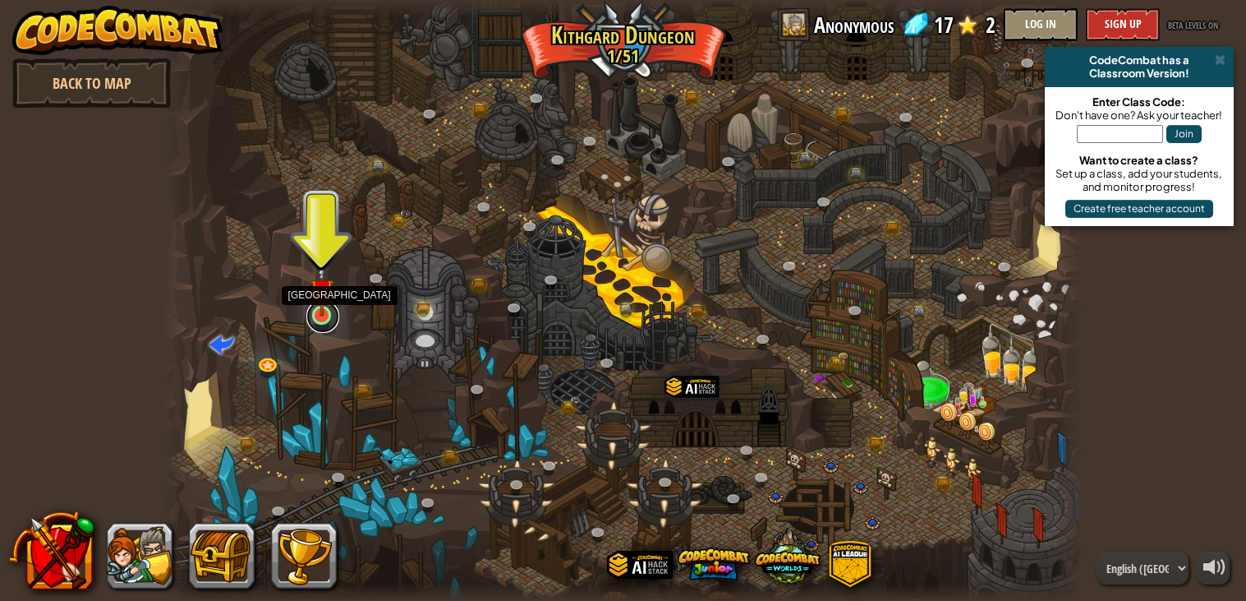
click at [320, 322] on link at bounding box center [322, 316] width 33 height 33
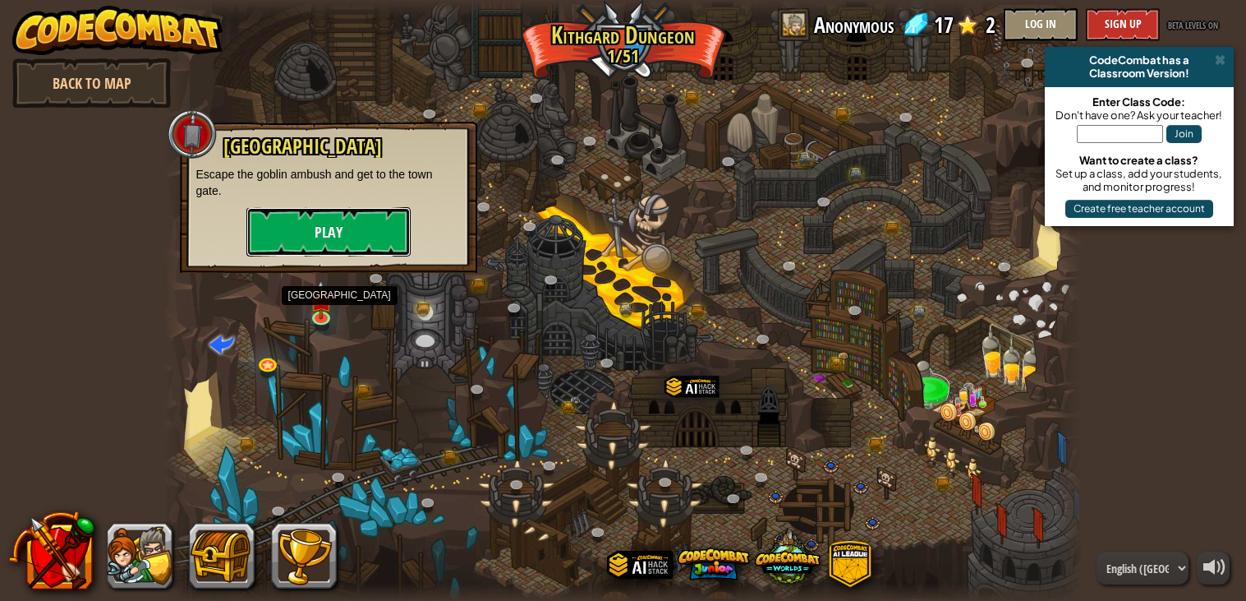
click at [321, 237] on button "Play" at bounding box center [328, 231] width 164 height 49
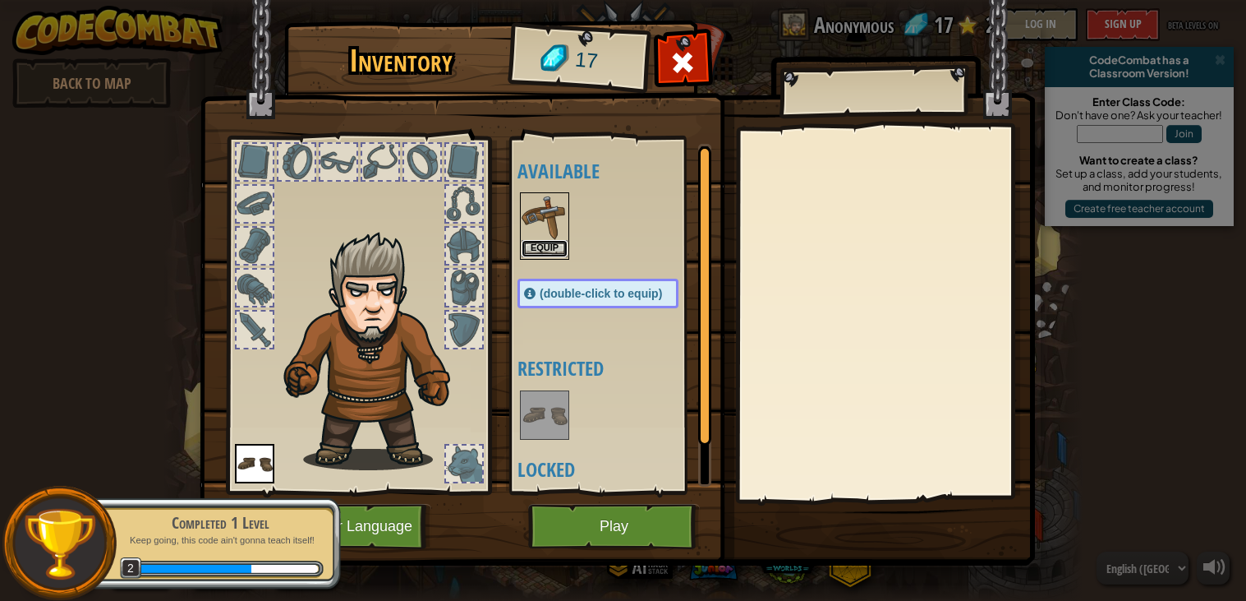
click at [546, 242] on button "Equip" at bounding box center [545, 248] width 46 height 17
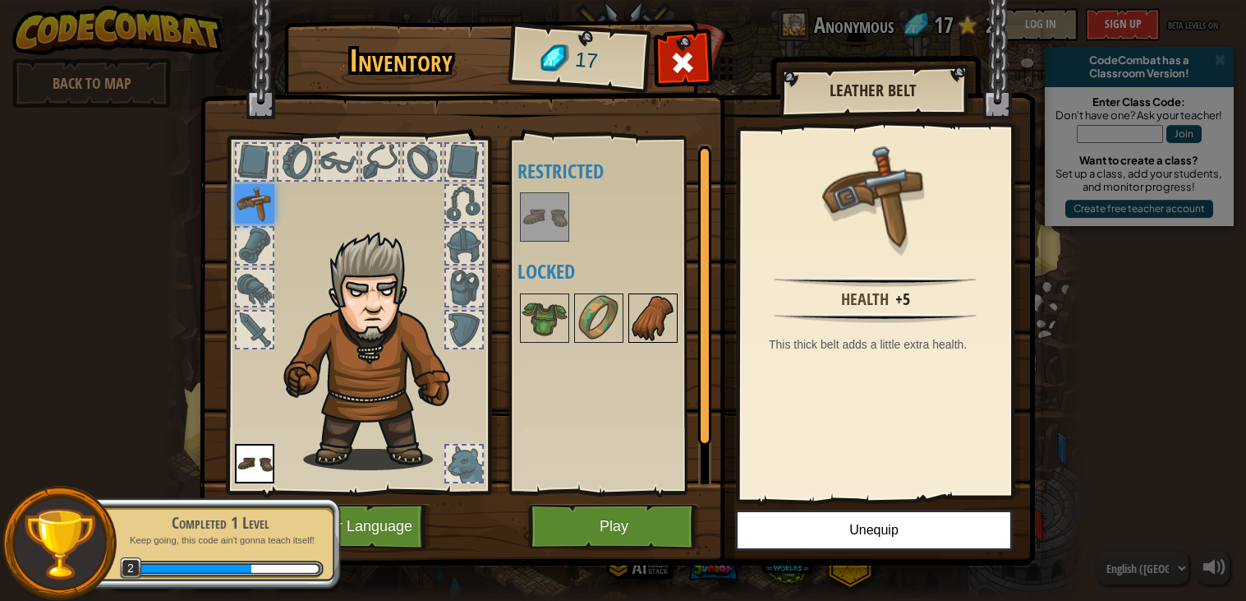
click at [654, 314] on img at bounding box center [653, 318] width 46 height 46
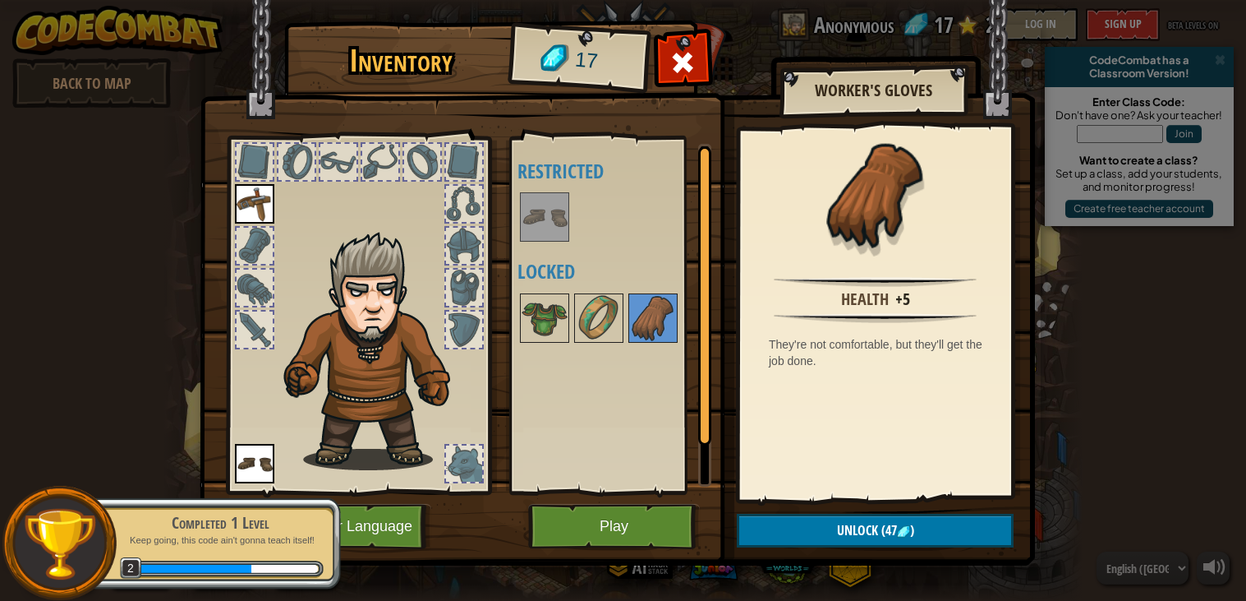
click at [553, 199] on img at bounding box center [545, 217] width 46 height 46
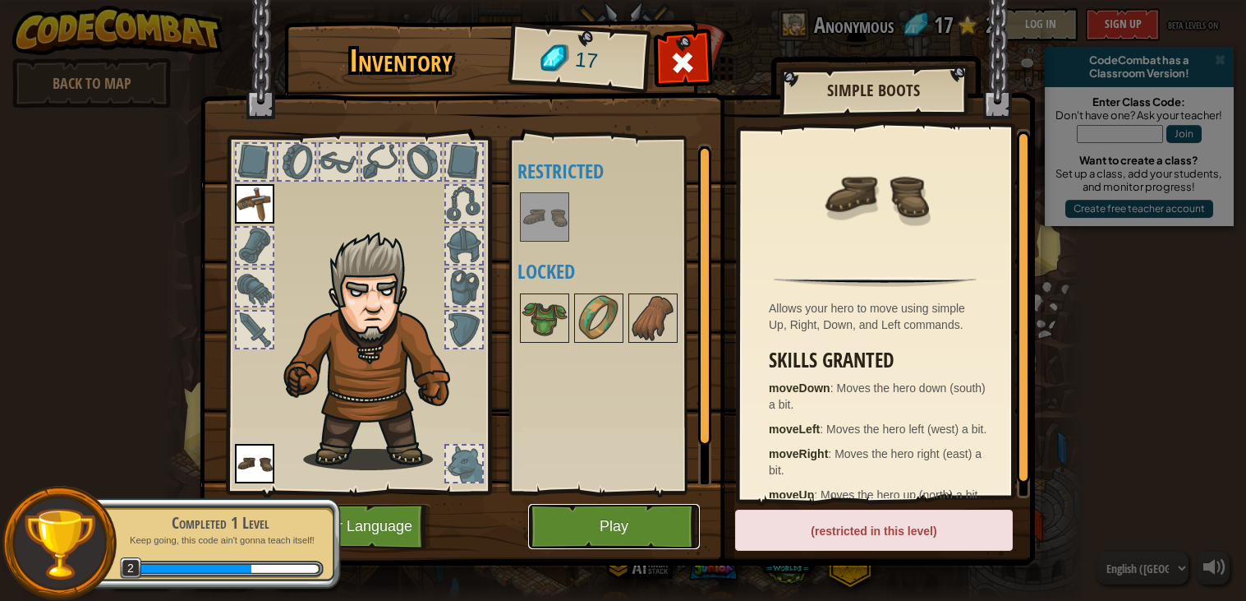
click at [617, 522] on button "Play" at bounding box center [614, 526] width 172 height 45
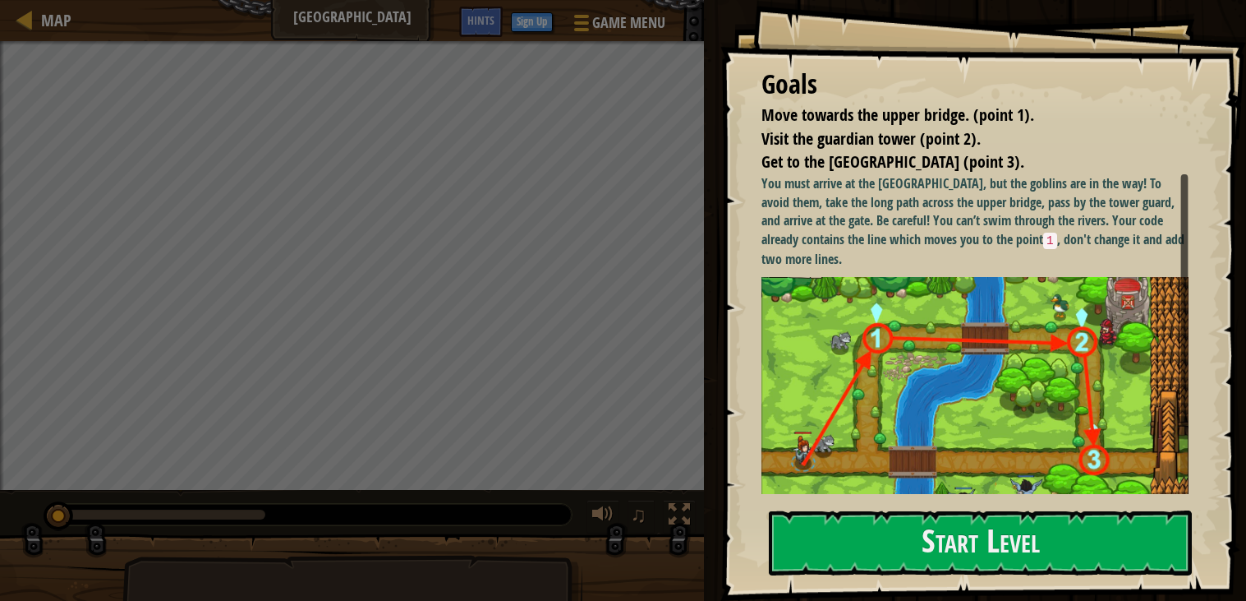
click at [922, 453] on img at bounding box center [975, 410] width 427 height 267
click at [950, 566] on button "Start Level" at bounding box center [980, 542] width 423 height 65
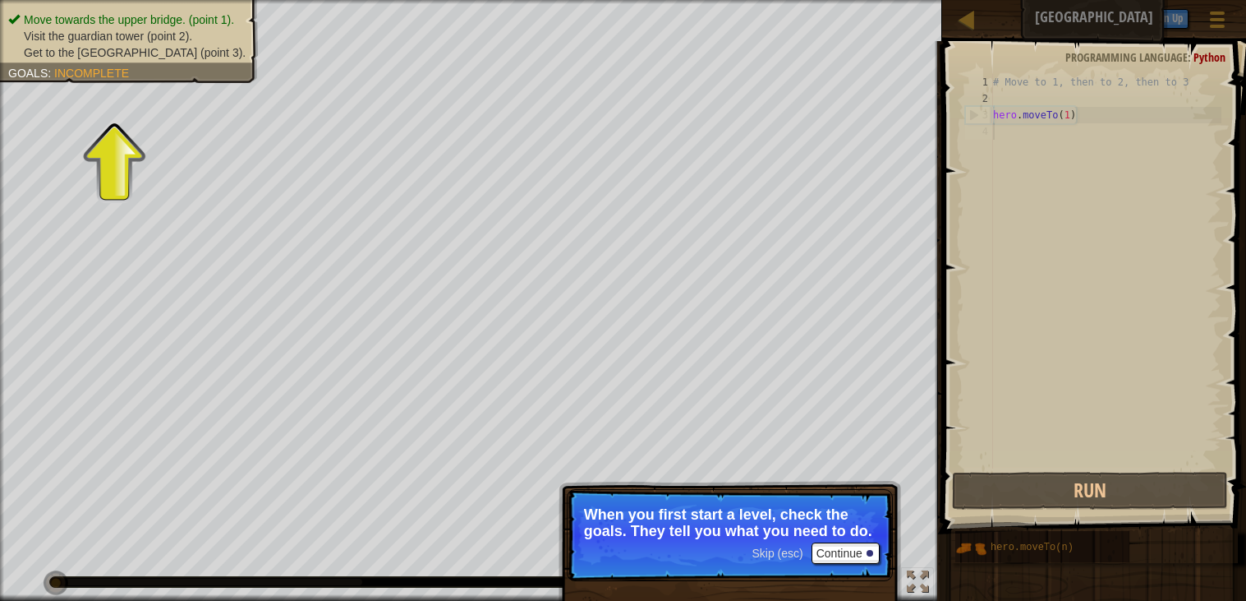
click at [831, 568] on p "Skip (esc) Continue When you first start a level, check the goals. They tell yo…" at bounding box center [730, 535] width 326 height 92
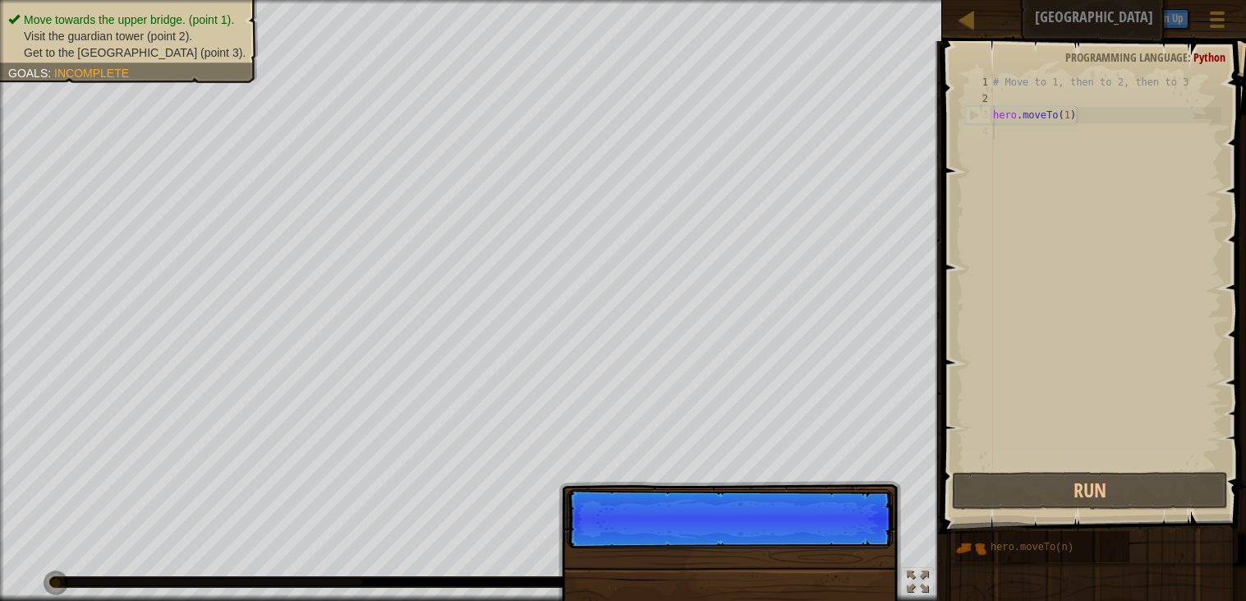
scroll to position [7, 0]
click at [831, 568] on div "Skip (esc) Continue" at bounding box center [730, 610] width 343 height 243
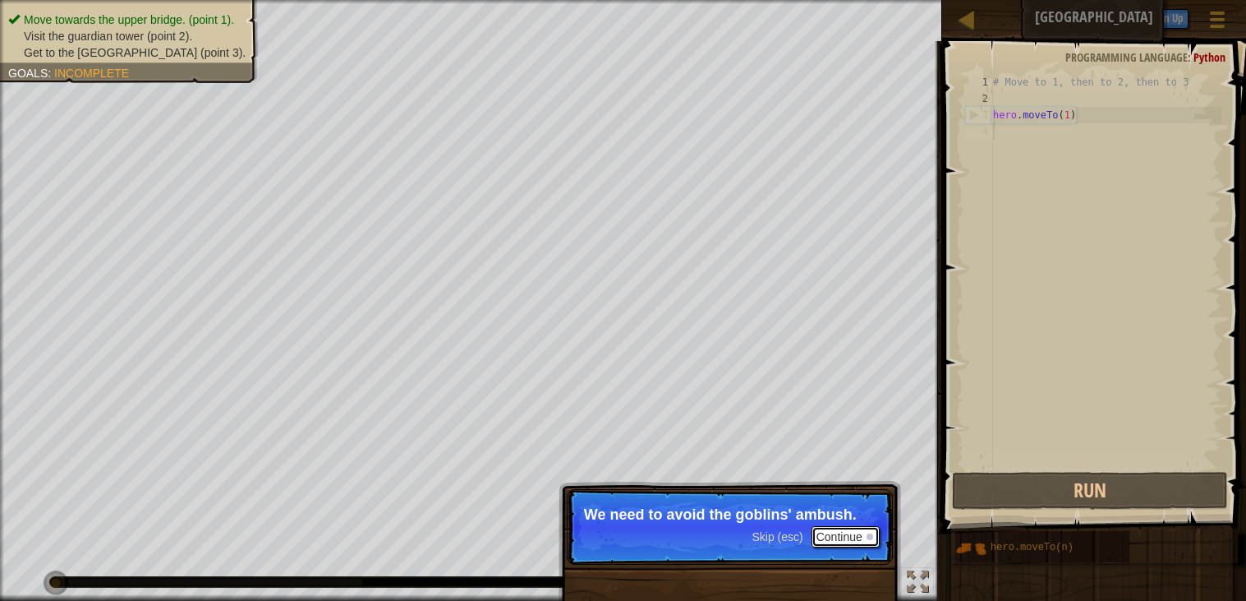
click at [836, 540] on button "Continue" at bounding box center [846, 536] width 68 height 21
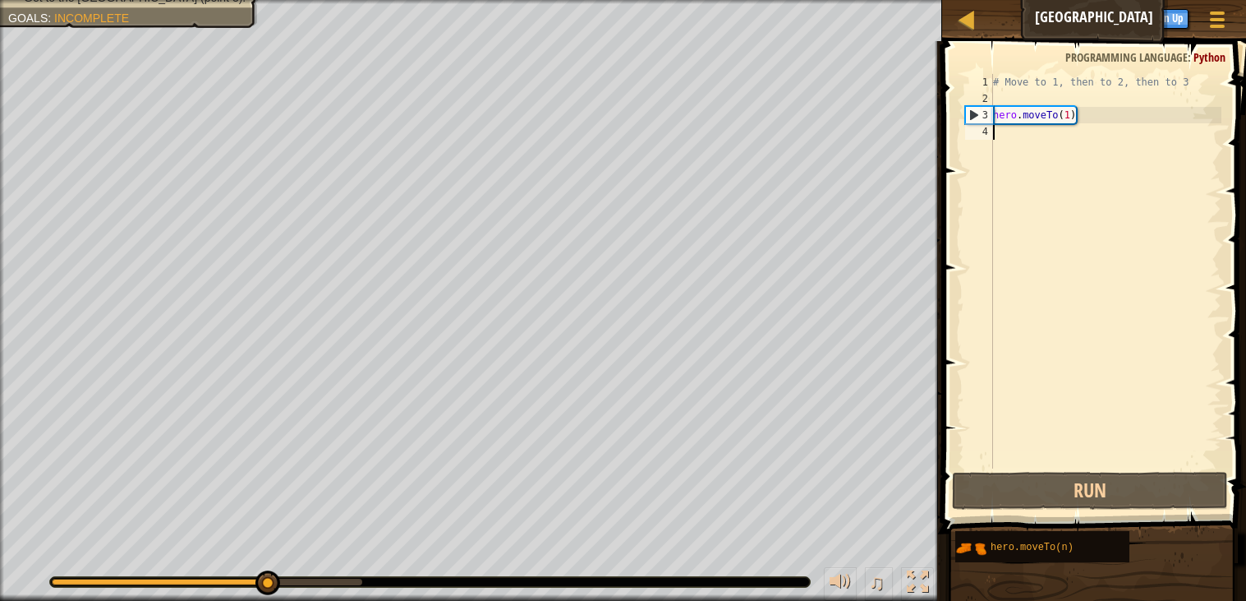
click at [1069, 113] on div "# Move to 1, then to 2, then to 3 hero . moveTo ( 1 )" at bounding box center [1106, 287] width 232 height 427
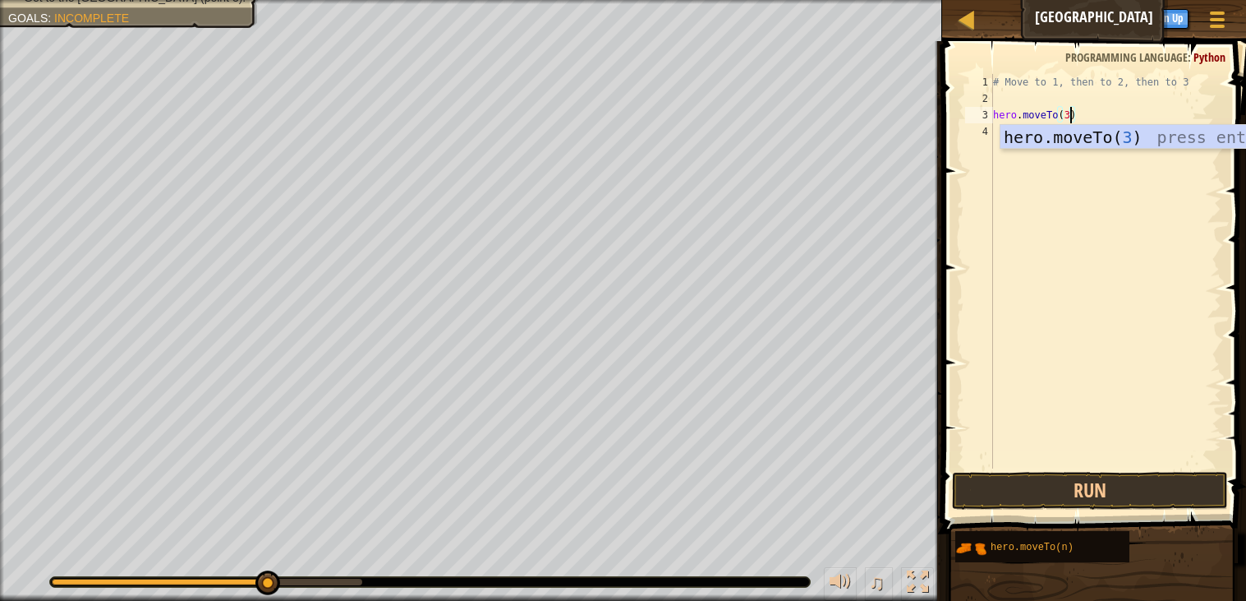
scroll to position [7, 5]
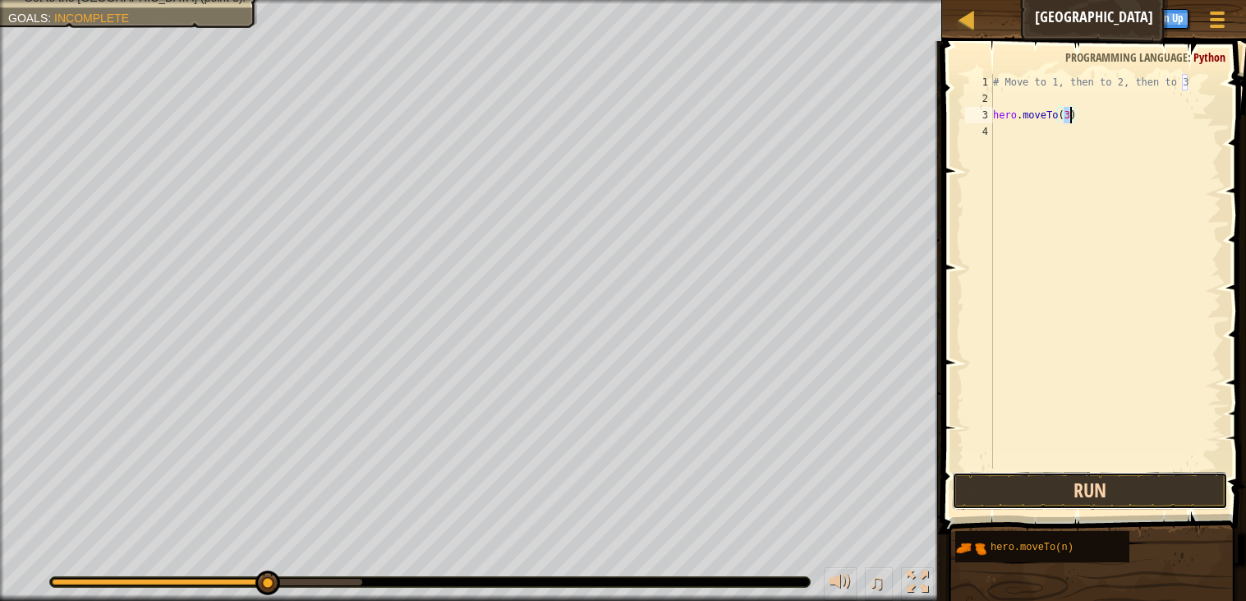
click at [1050, 473] on button "Run" at bounding box center [1090, 491] width 276 height 38
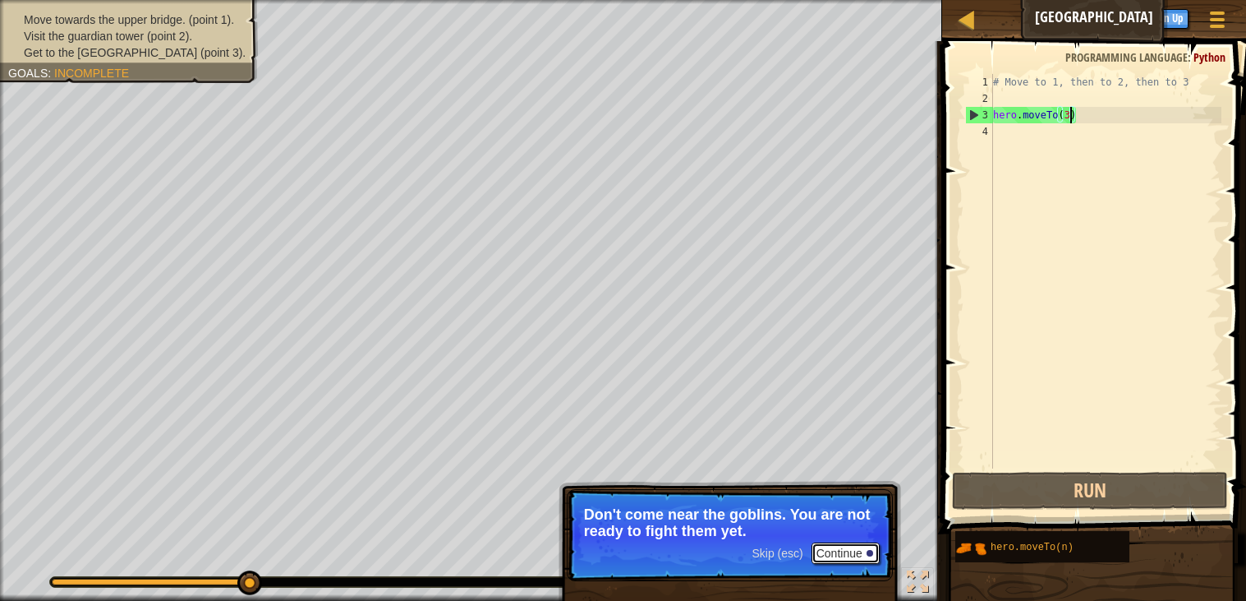
click at [829, 545] on button "Continue" at bounding box center [846, 552] width 68 height 21
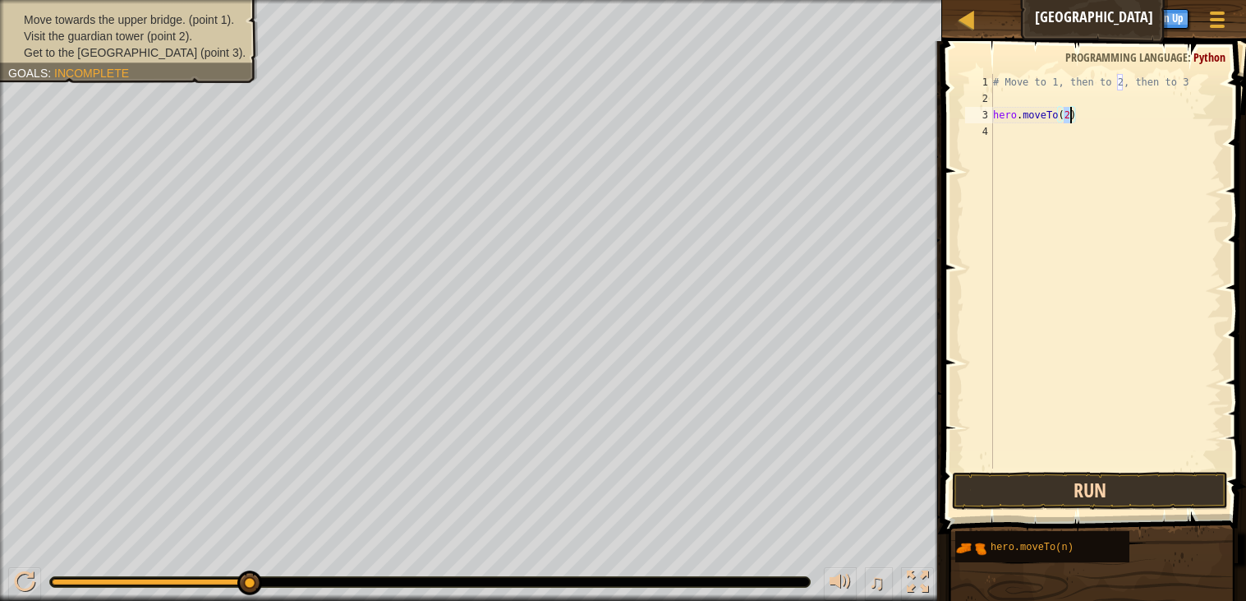
type textarea "hero.moveTo(2)"
click at [1059, 481] on button "Run" at bounding box center [1090, 491] width 276 height 38
